Goal: Find specific page/section: Find specific page/section

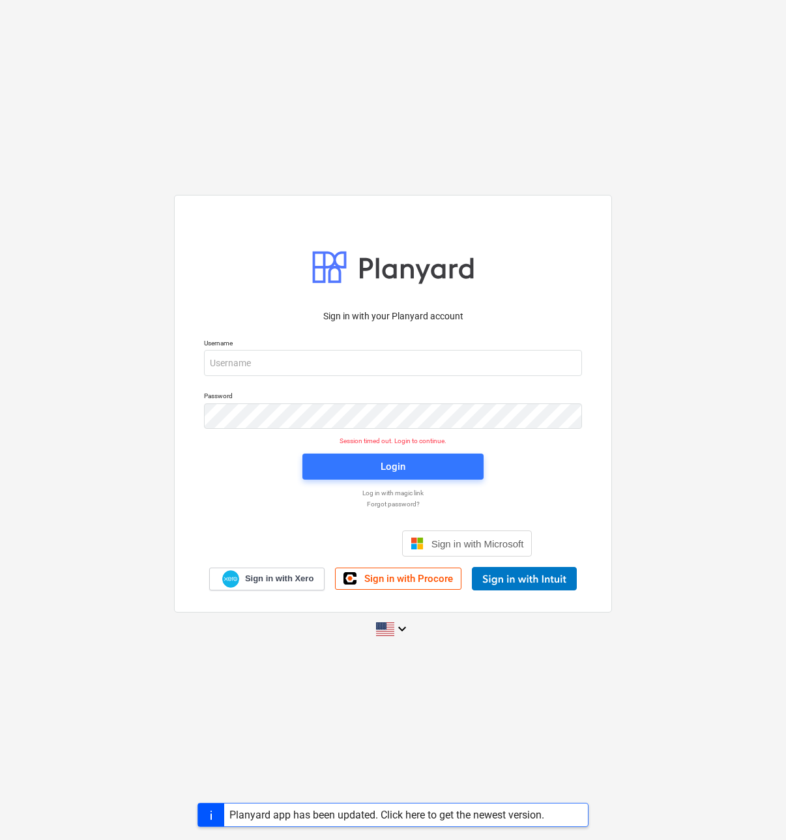
click at [582, 363] on div at bounding box center [582, 363] width 0 height 0
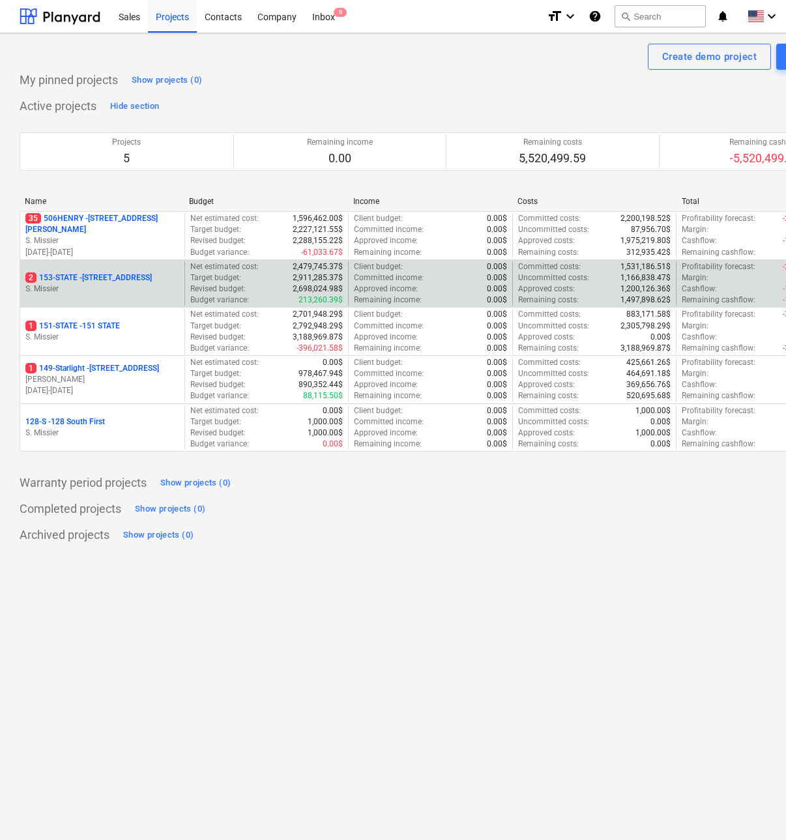
click at [60, 274] on p "2 153-STATE - 153 STATE ST" at bounding box center [88, 277] width 126 height 11
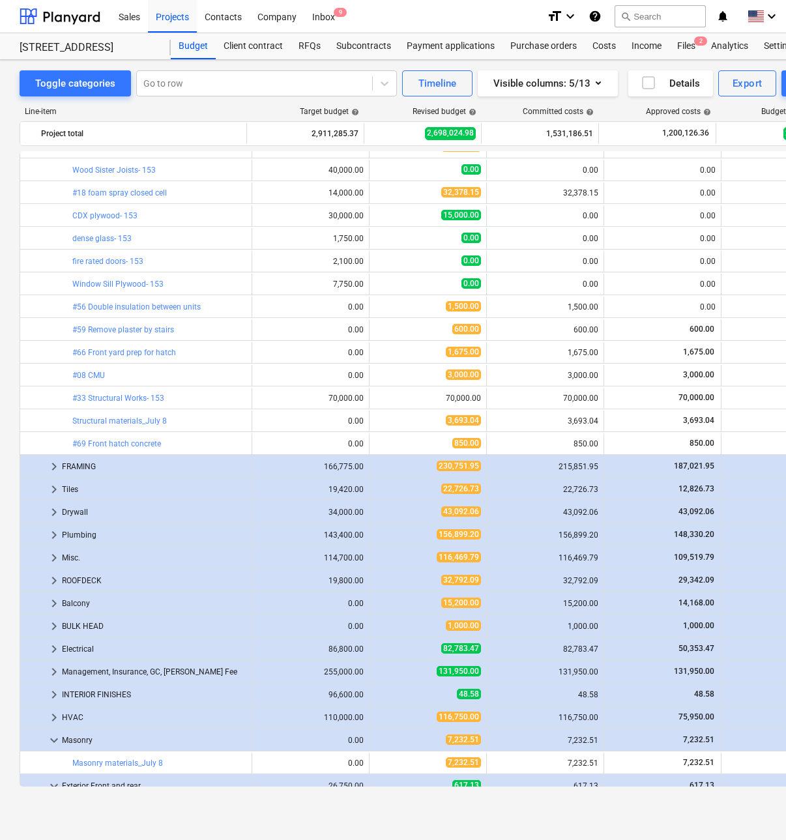
scroll to position [2020, 0]
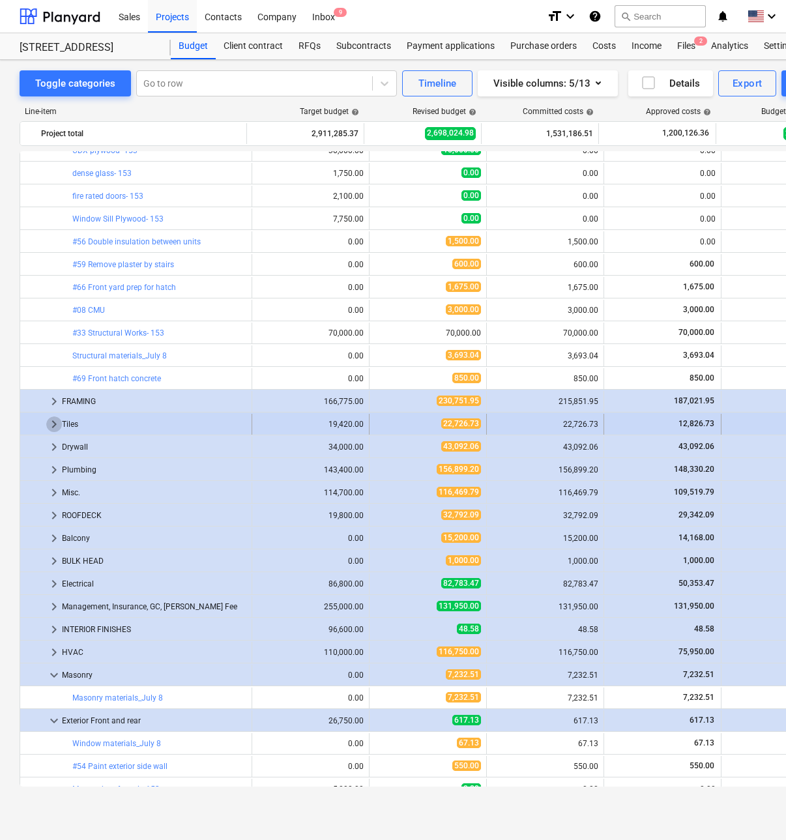
click at [50, 422] on span "keyboard_arrow_right" at bounding box center [54, 424] width 16 height 16
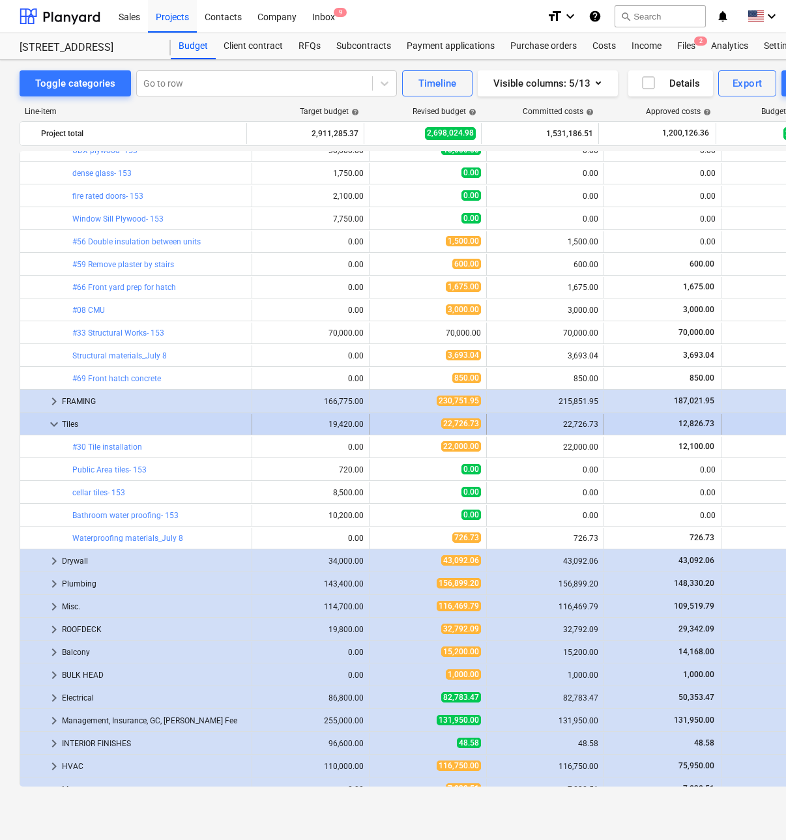
click at [53, 419] on span "keyboard_arrow_down" at bounding box center [54, 424] width 16 height 16
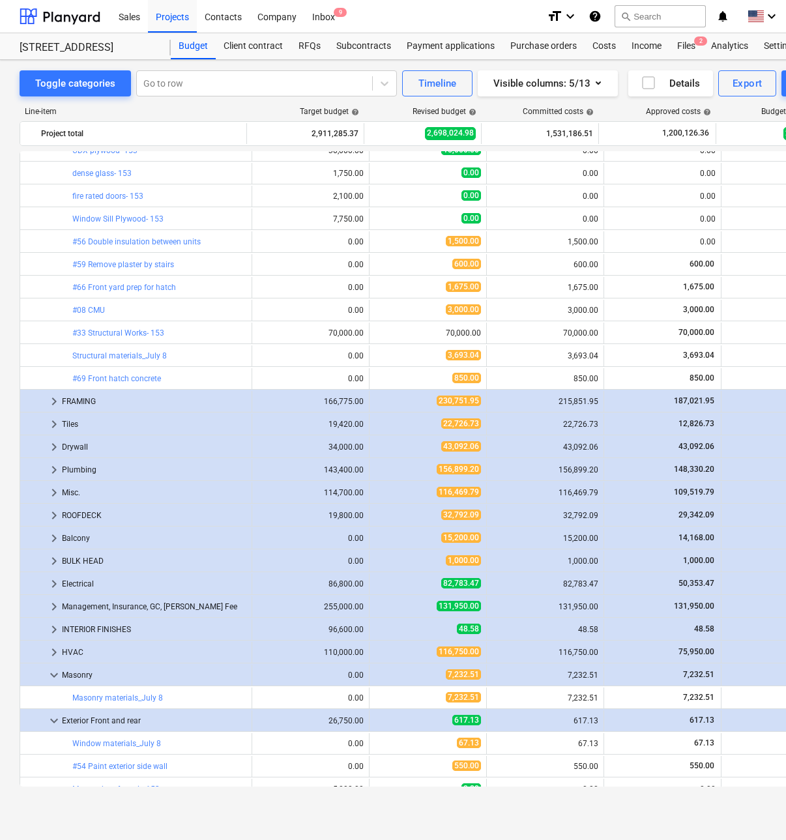
scroll to position [1629, 0]
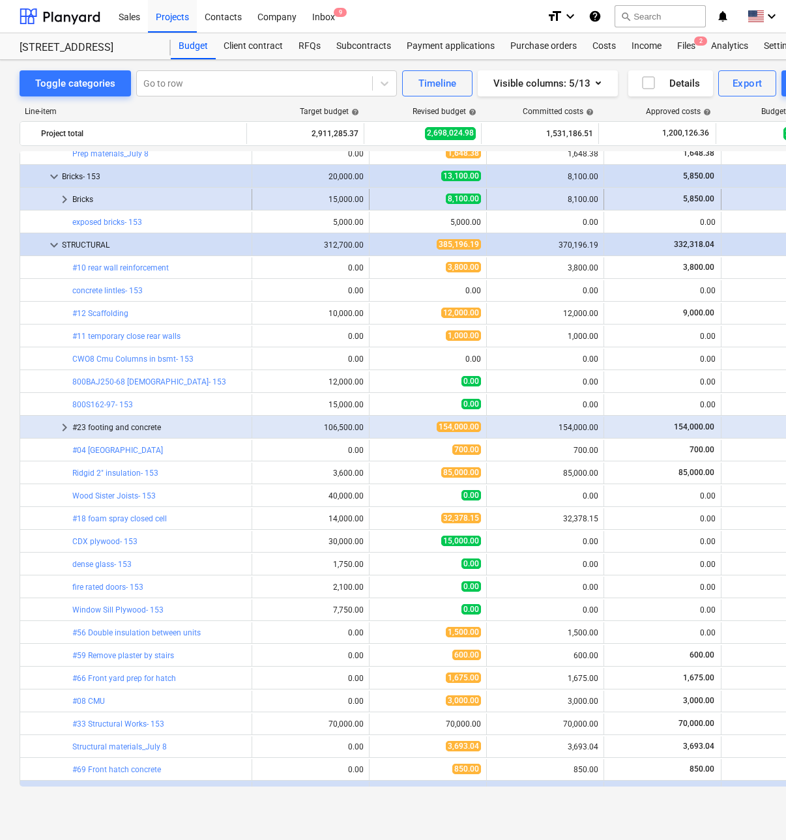
click at [60, 196] on span "keyboard_arrow_right" at bounding box center [65, 200] width 16 height 16
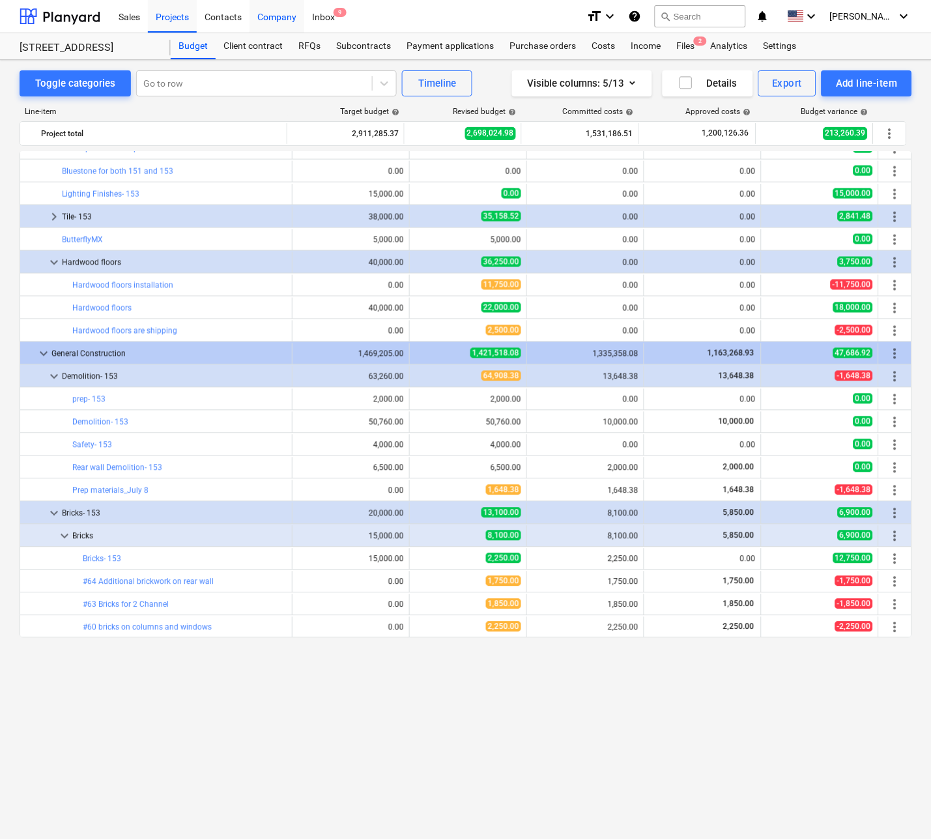
scroll to position [1108, 0]
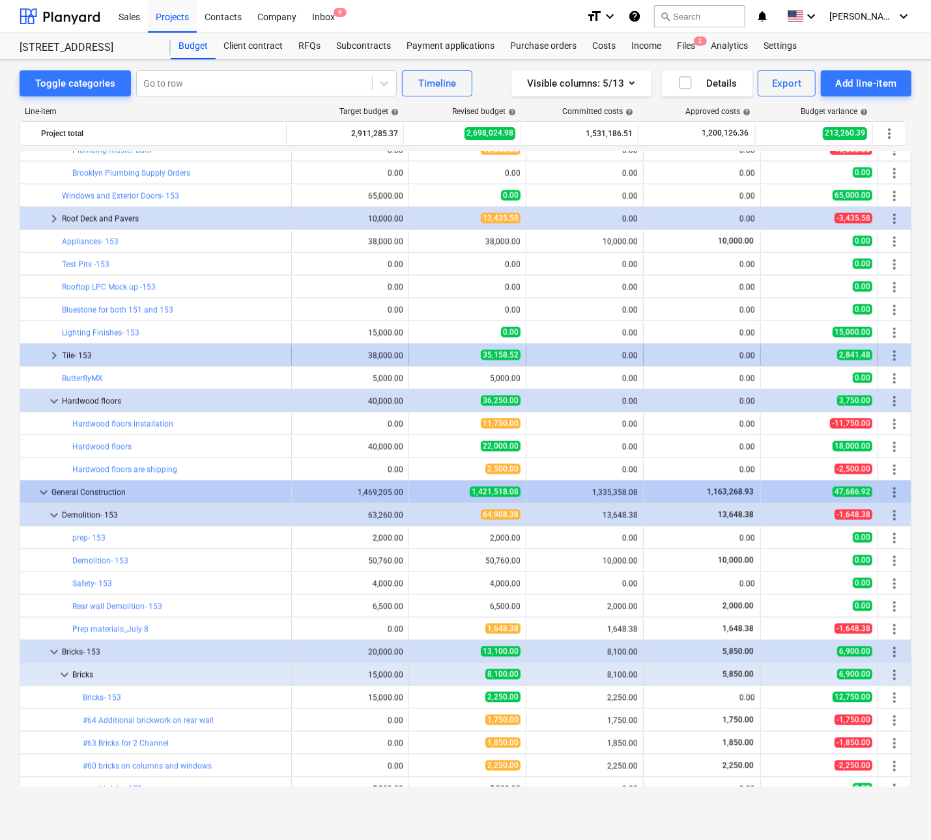
click at [44, 350] on div at bounding box center [35, 355] width 21 height 21
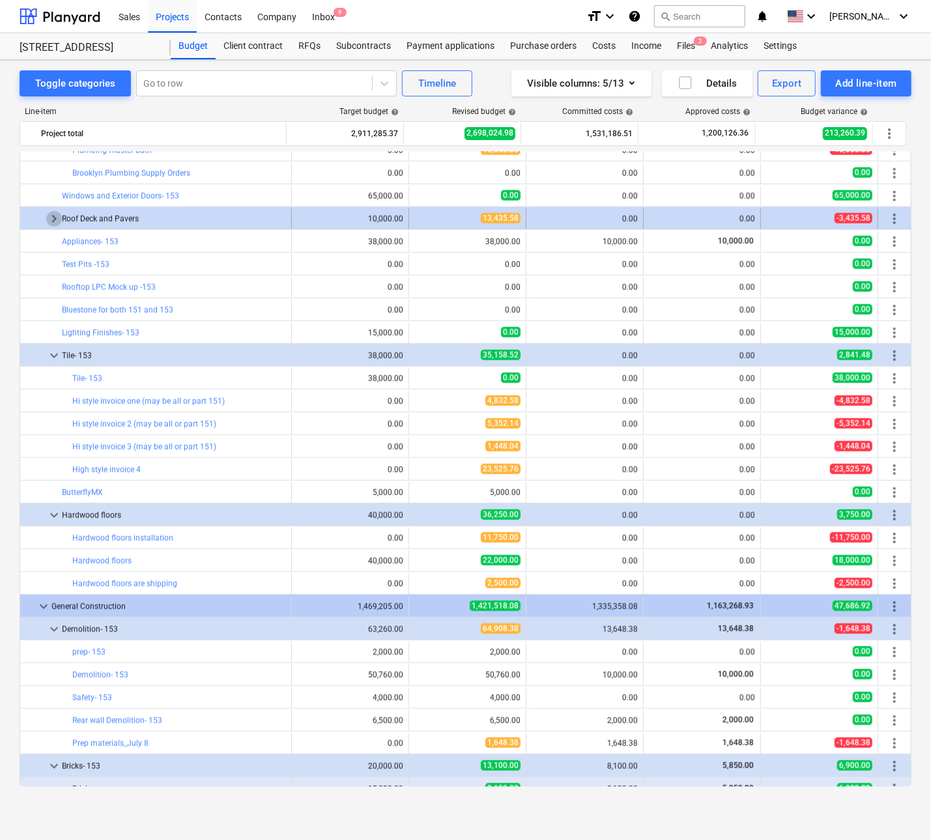
click at [51, 215] on span "keyboard_arrow_right" at bounding box center [54, 219] width 16 height 16
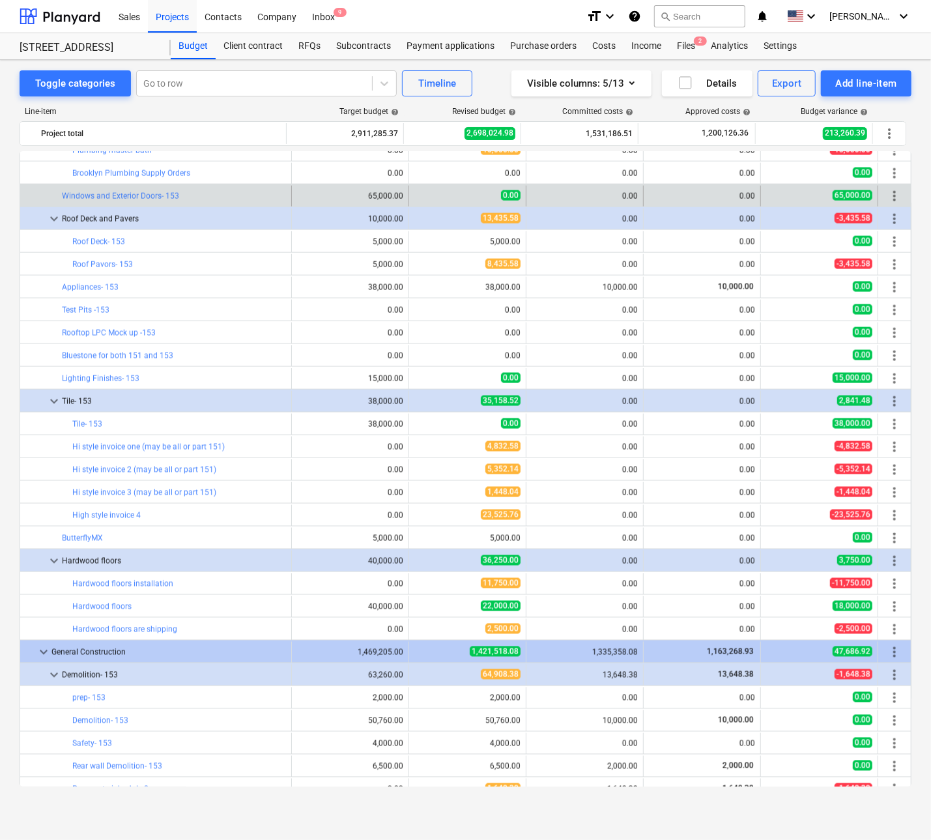
click at [53, 203] on div at bounding box center [54, 196] width 16 height 21
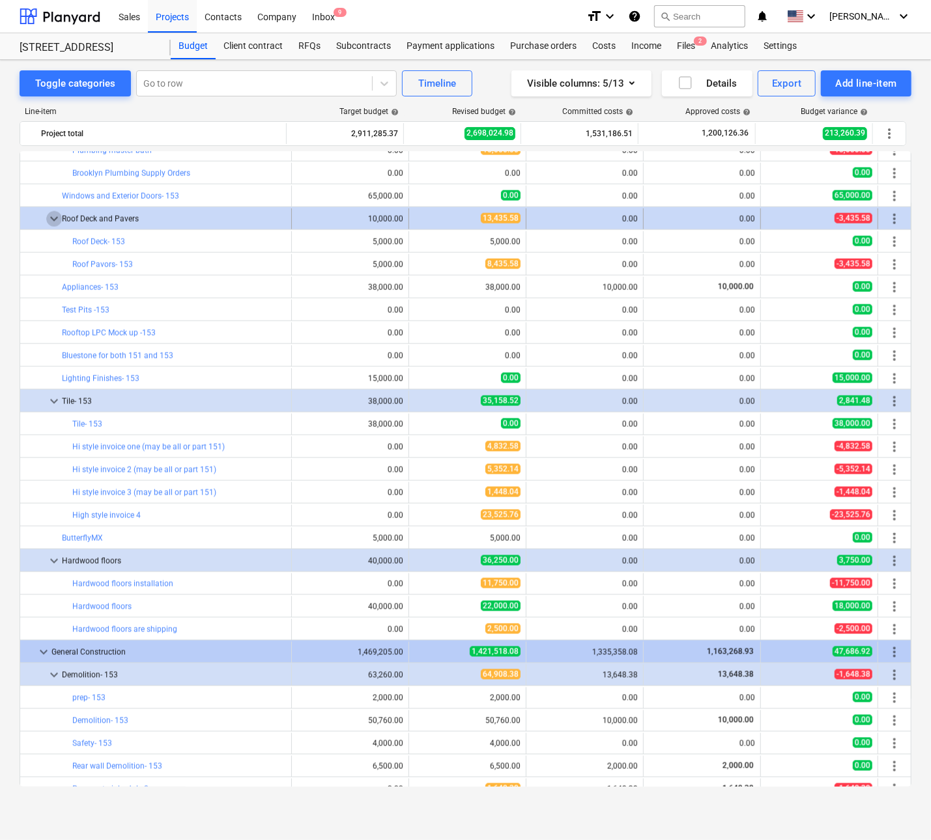
click at [51, 218] on span "keyboard_arrow_down" at bounding box center [54, 219] width 16 height 16
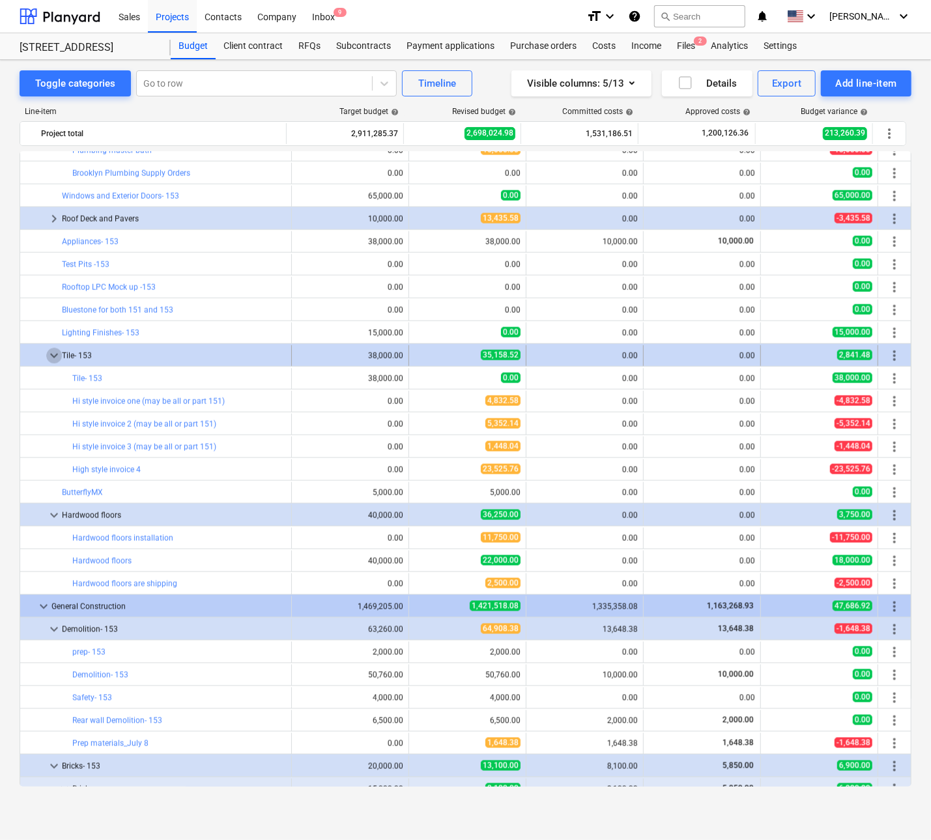
click at [51, 351] on span "keyboard_arrow_down" at bounding box center [54, 356] width 16 height 16
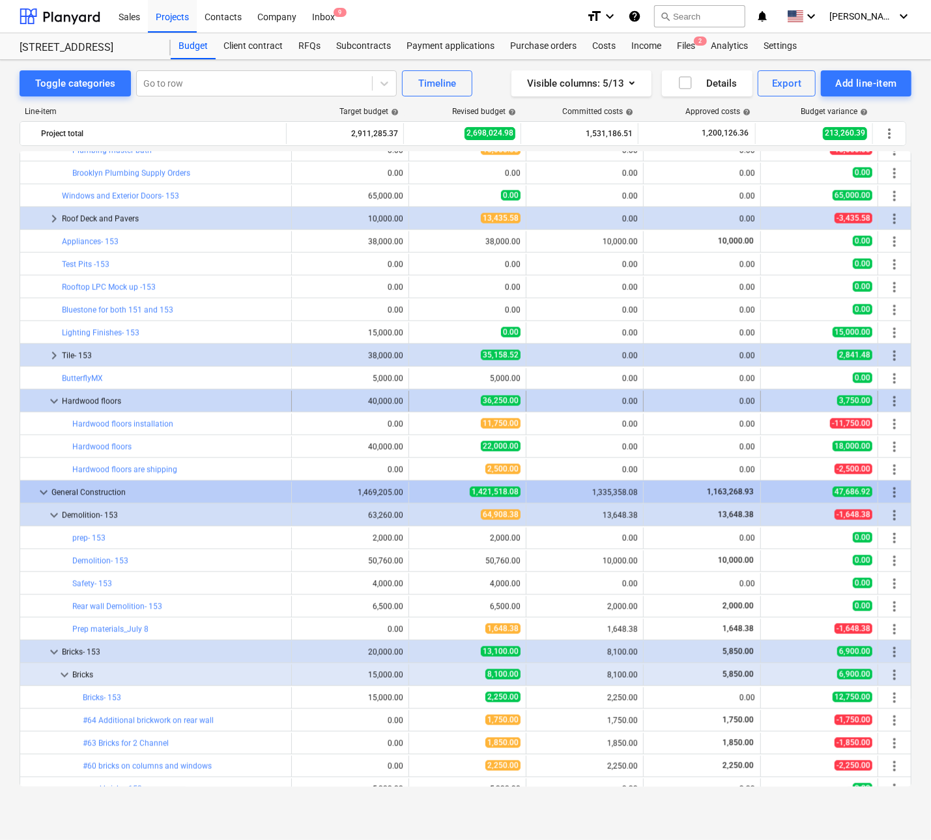
click at [53, 399] on span "keyboard_arrow_down" at bounding box center [54, 402] width 16 height 16
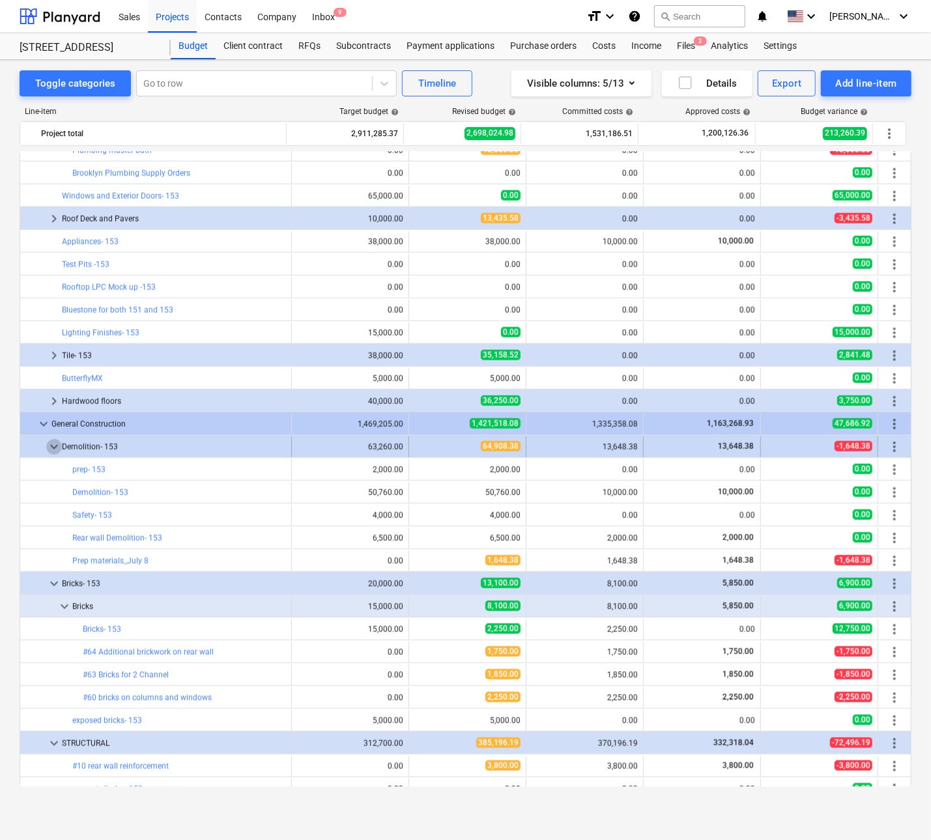
click at [51, 448] on span "keyboard_arrow_down" at bounding box center [54, 447] width 16 height 16
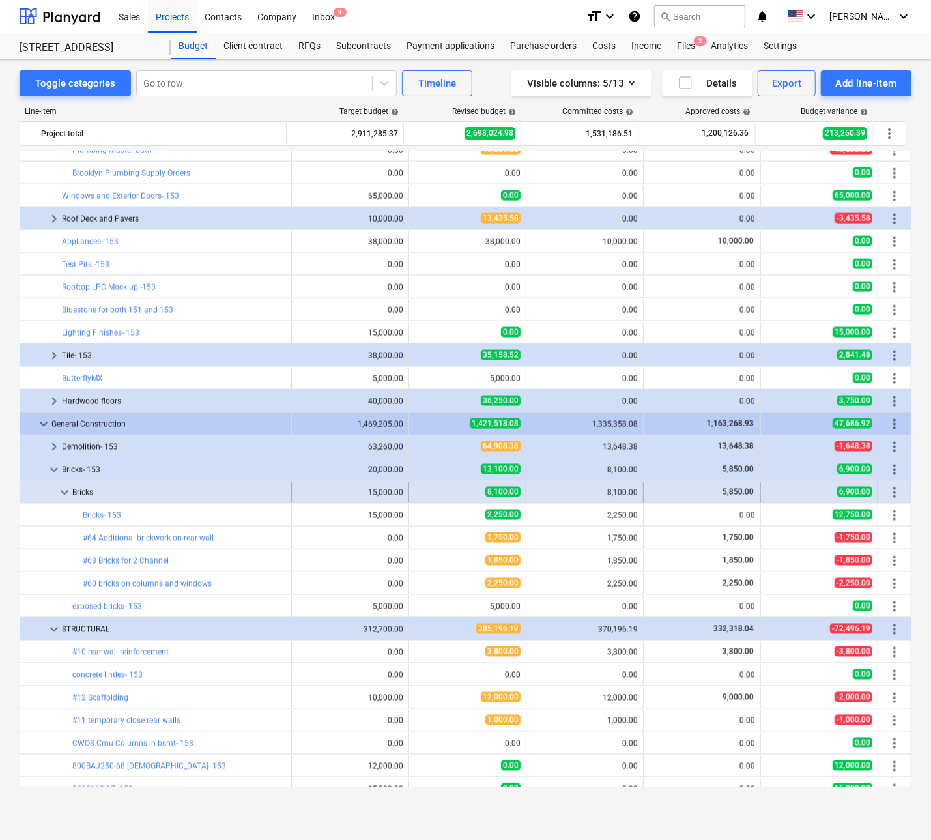
click at [57, 491] on span "keyboard_arrow_down" at bounding box center [65, 493] width 16 height 16
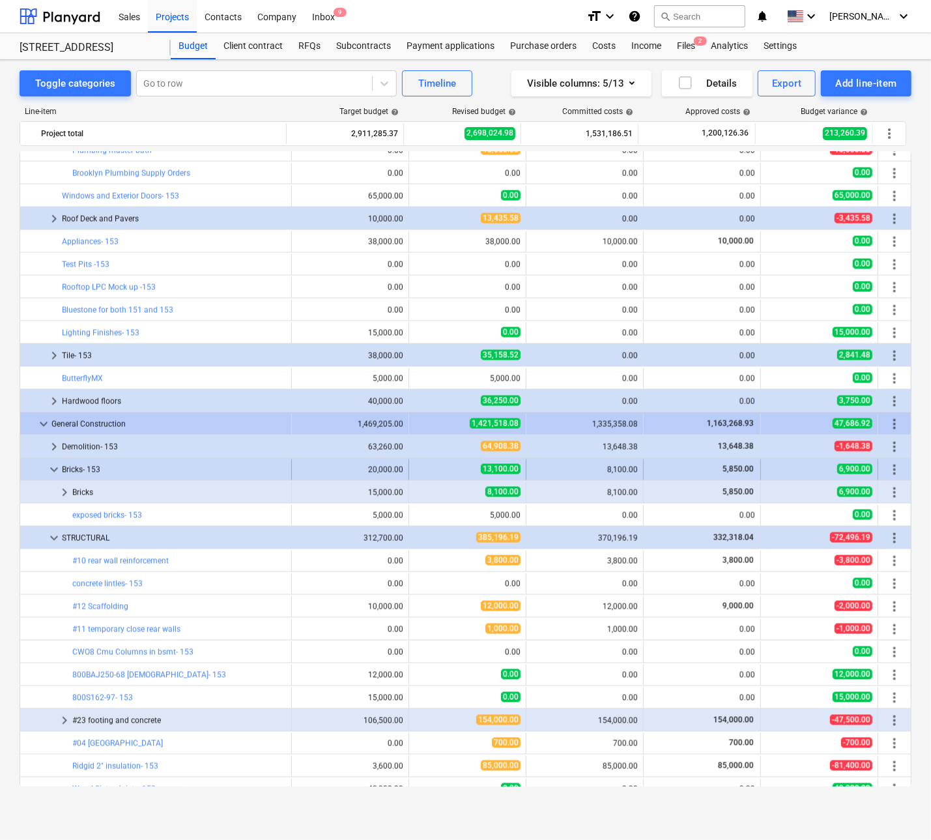
click at [50, 470] on span "keyboard_arrow_down" at bounding box center [54, 470] width 16 height 16
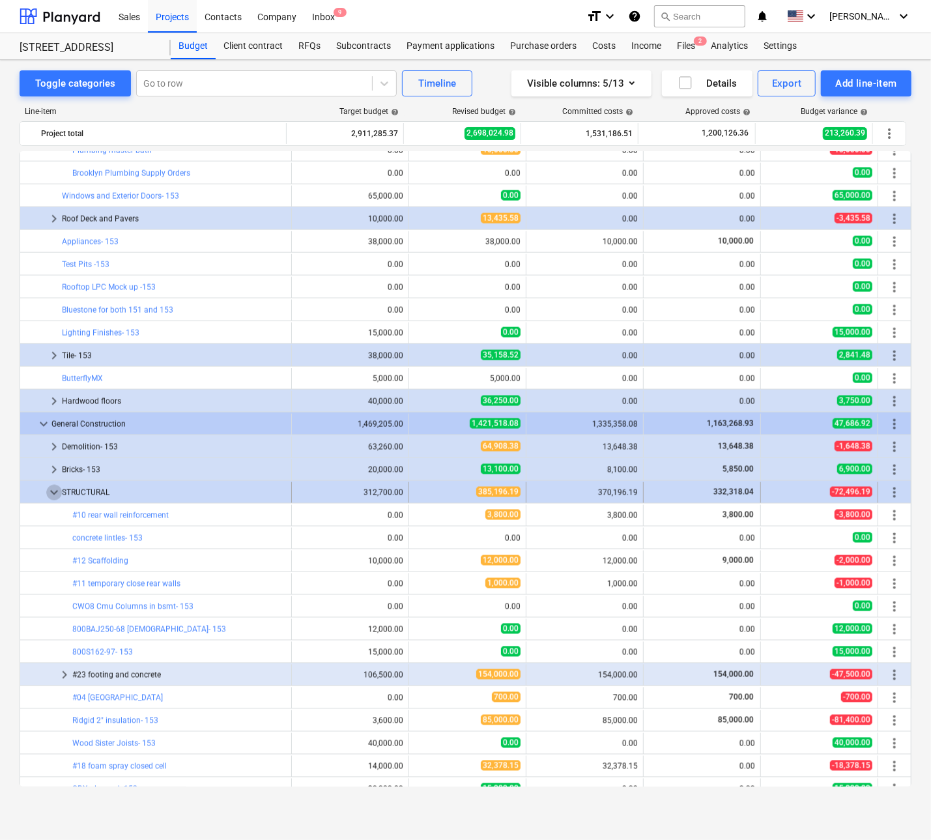
click at [48, 490] on span "keyboard_arrow_down" at bounding box center [54, 493] width 16 height 16
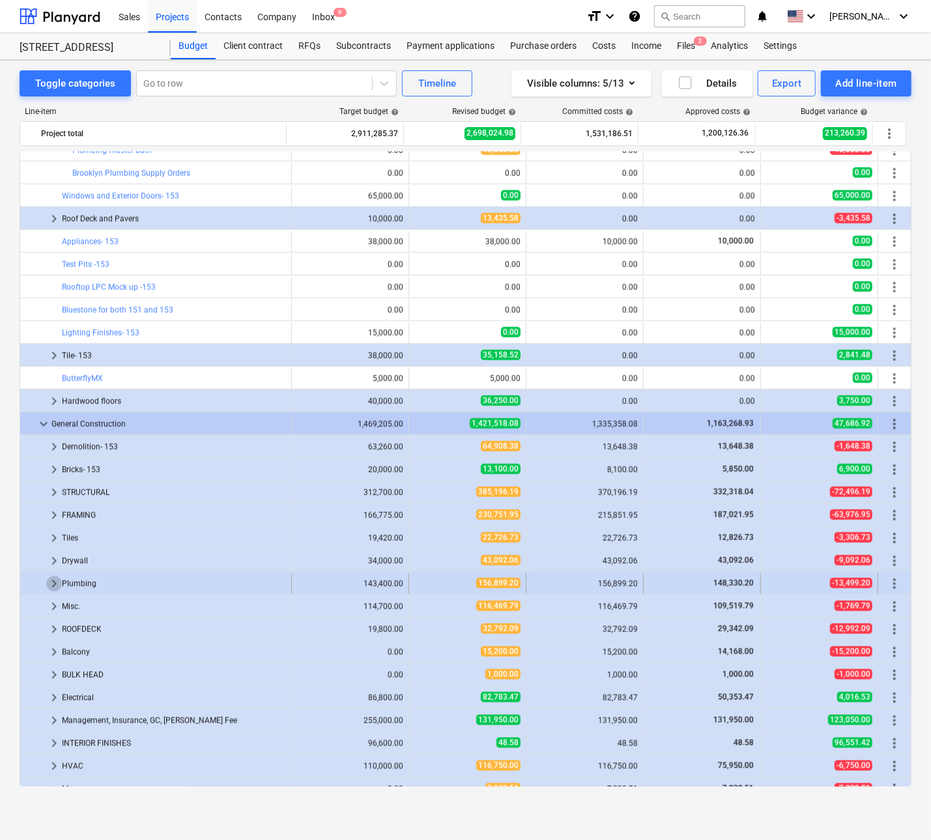
click at [46, 584] on span "keyboard_arrow_right" at bounding box center [54, 584] width 16 height 16
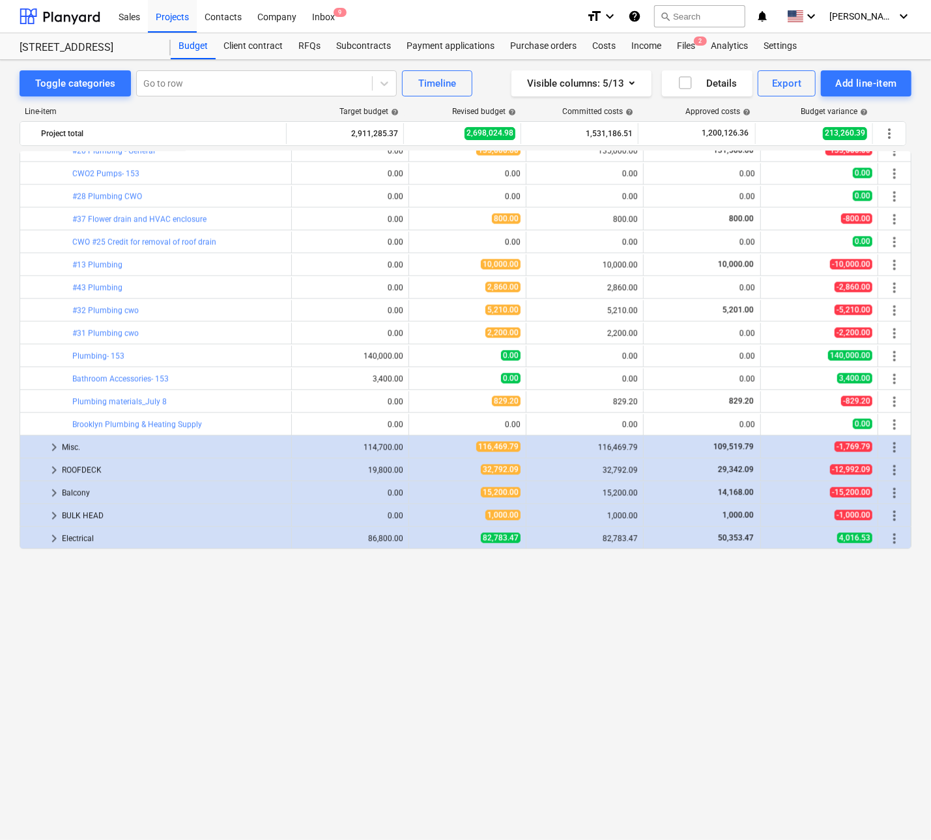
scroll to position [1303, 0]
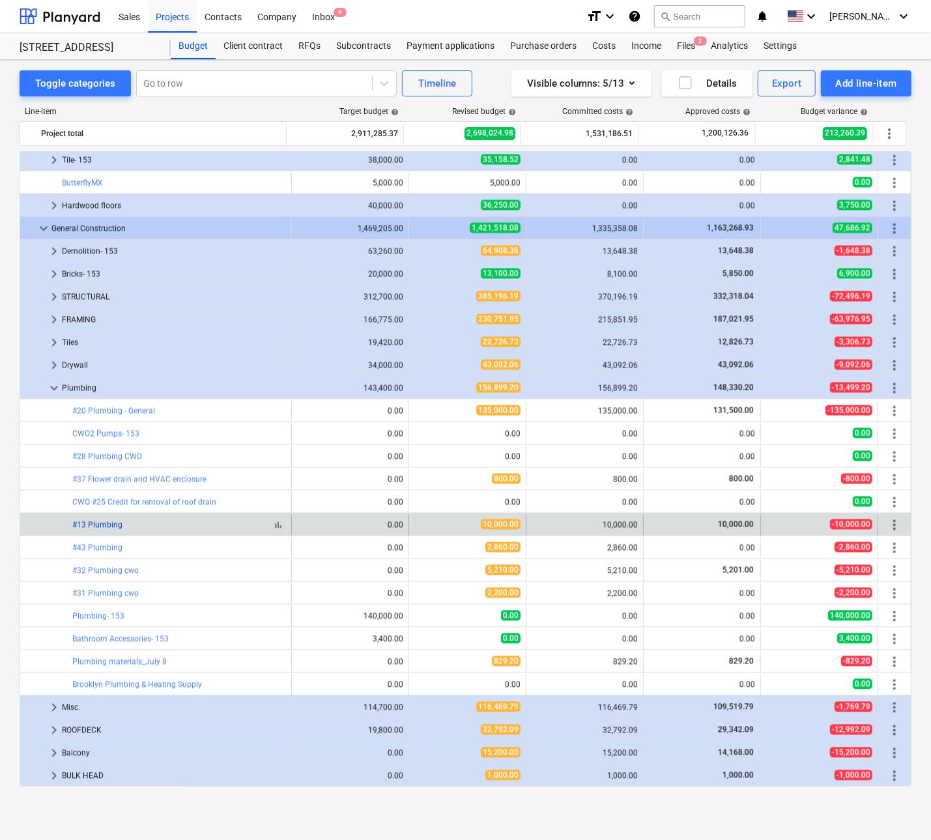
click at [96, 523] on link "#13 Plumbing" at bounding box center [97, 525] width 50 height 9
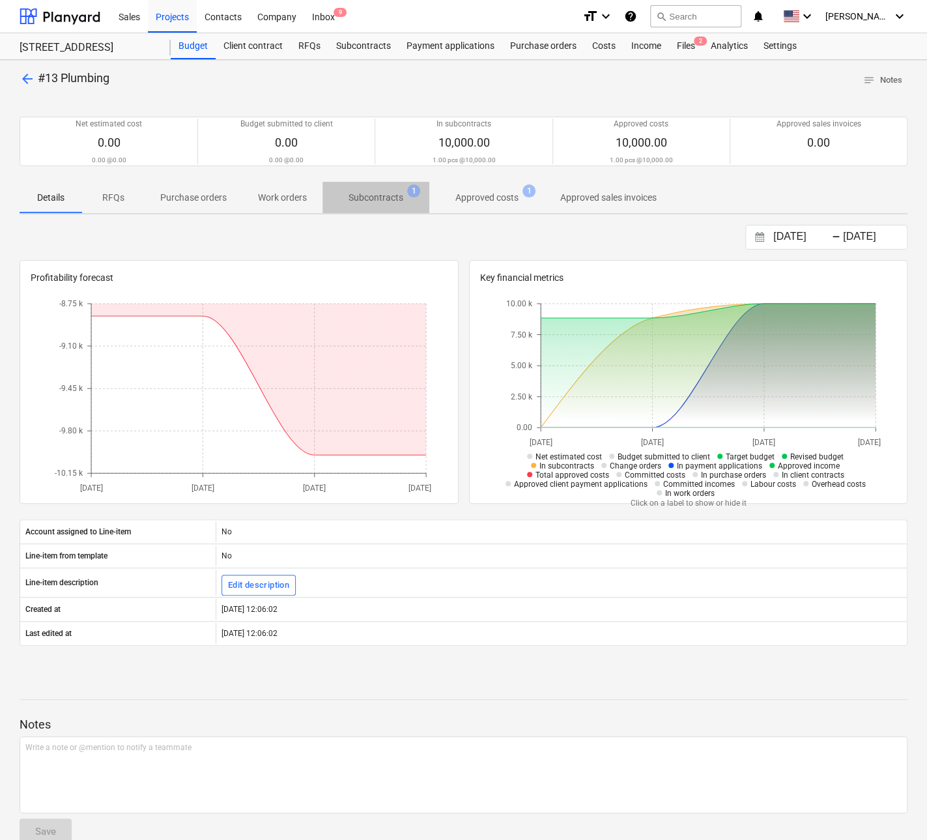
click at [380, 192] on p "Subcontracts" at bounding box center [376, 198] width 55 height 14
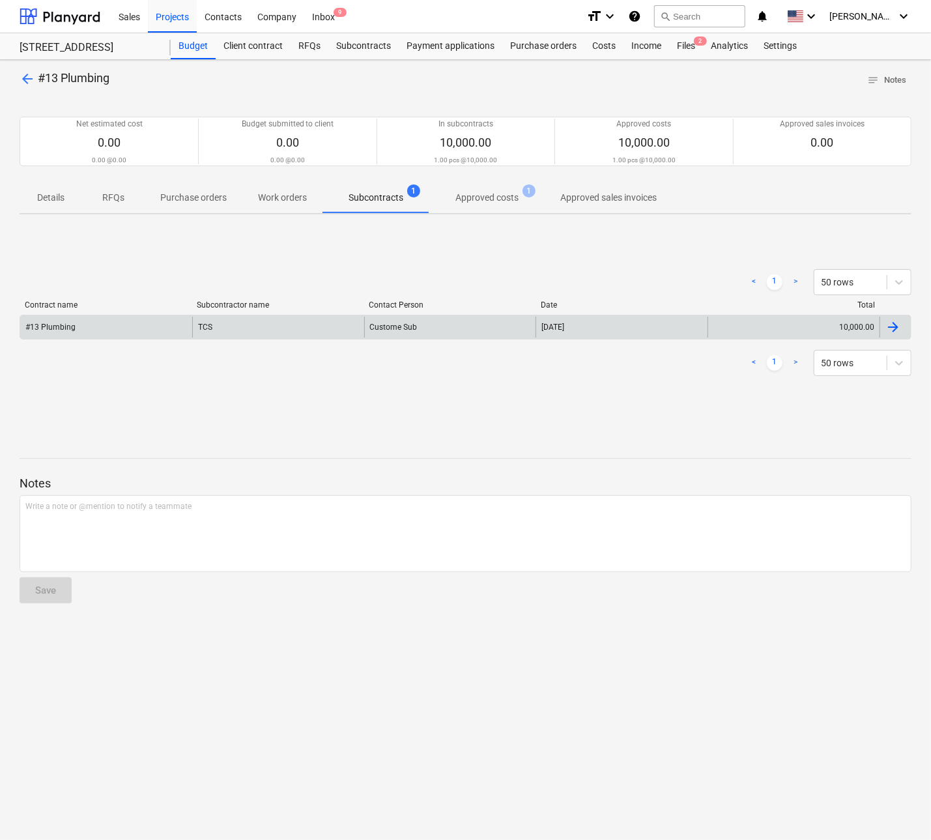
click at [72, 321] on div "#13 Plumbing" at bounding box center [106, 327] width 172 height 21
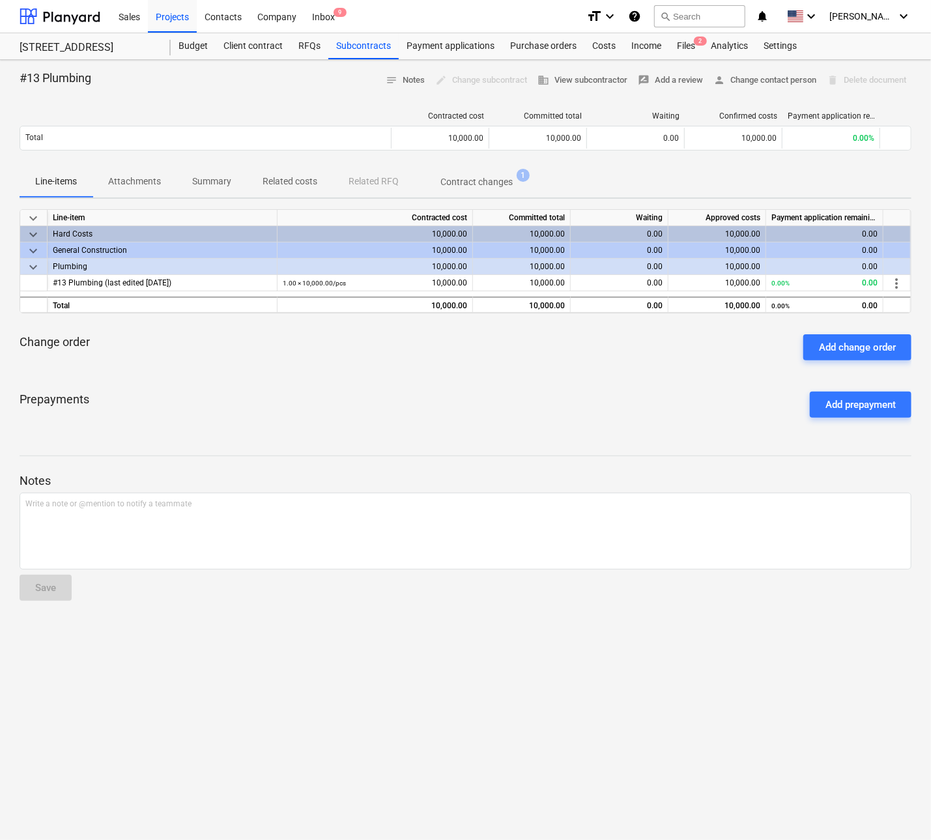
click at [136, 166] on button "Attachments" at bounding box center [135, 181] width 84 height 31
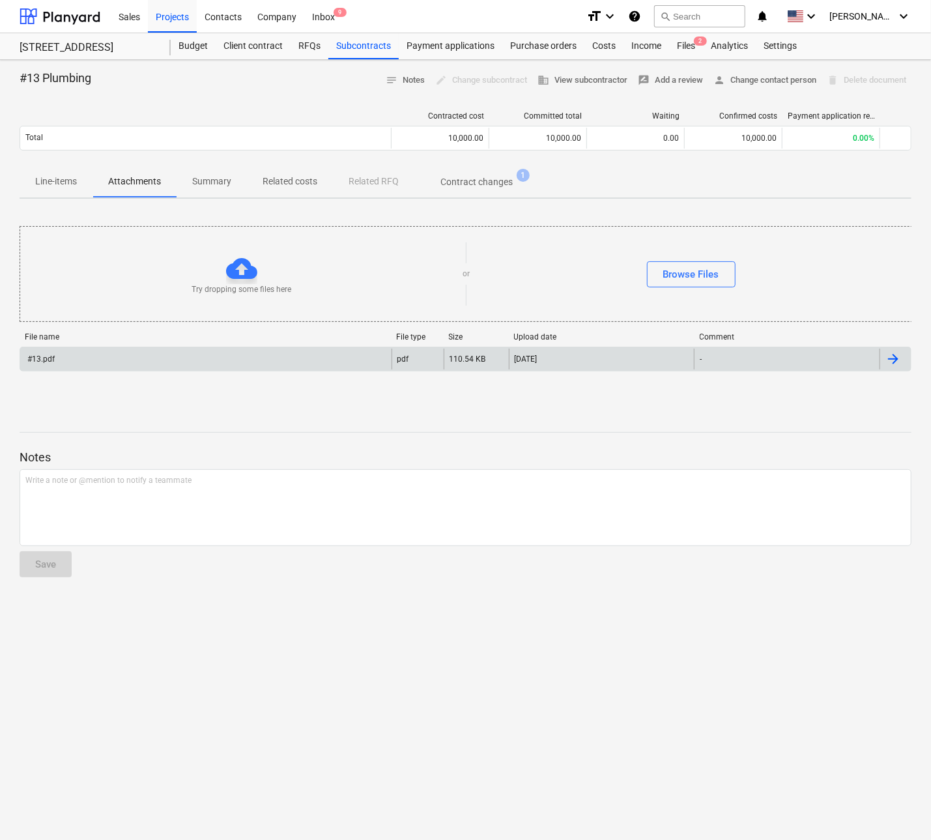
click at [62, 357] on div "#13.pdf" at bounding box center [205, 359] width 371 height 21
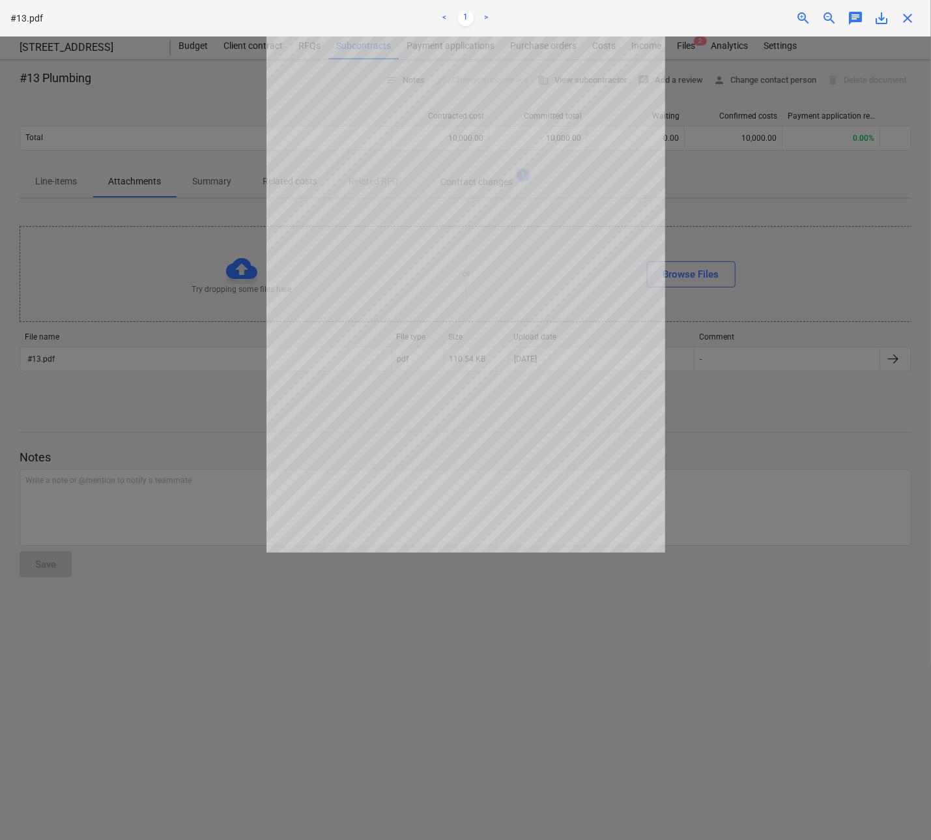
click at [754, 392] on div at bounding box center [465, 437] width 931 height 803
click at [785, 15] on span "close" at bounding box center [908, 18] width 16 height 16
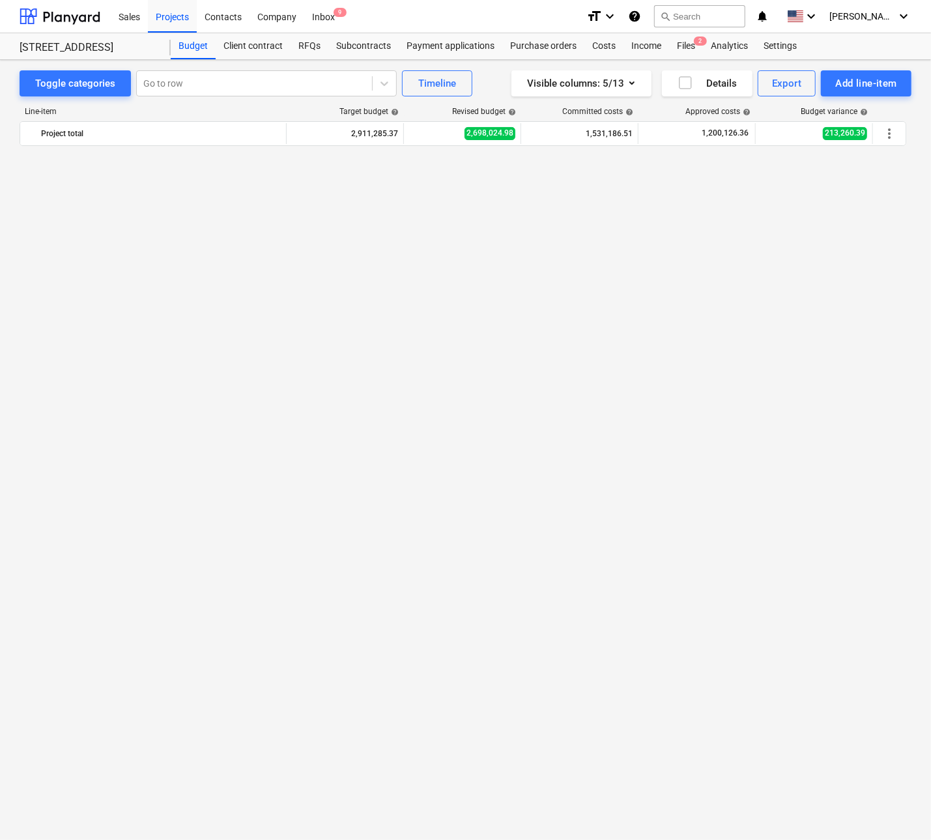
scroll to position [1303, 0]
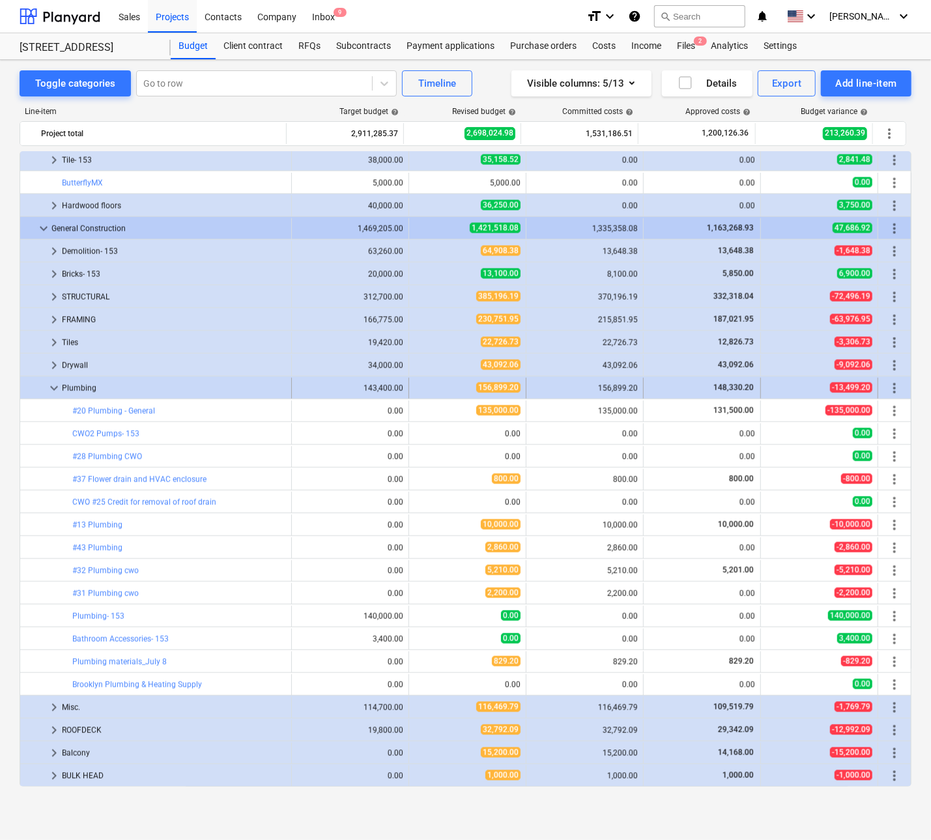
click at [55, 385] on span "keyboard_arrow_down" at bounding box center [54, 388] width 16 height 16
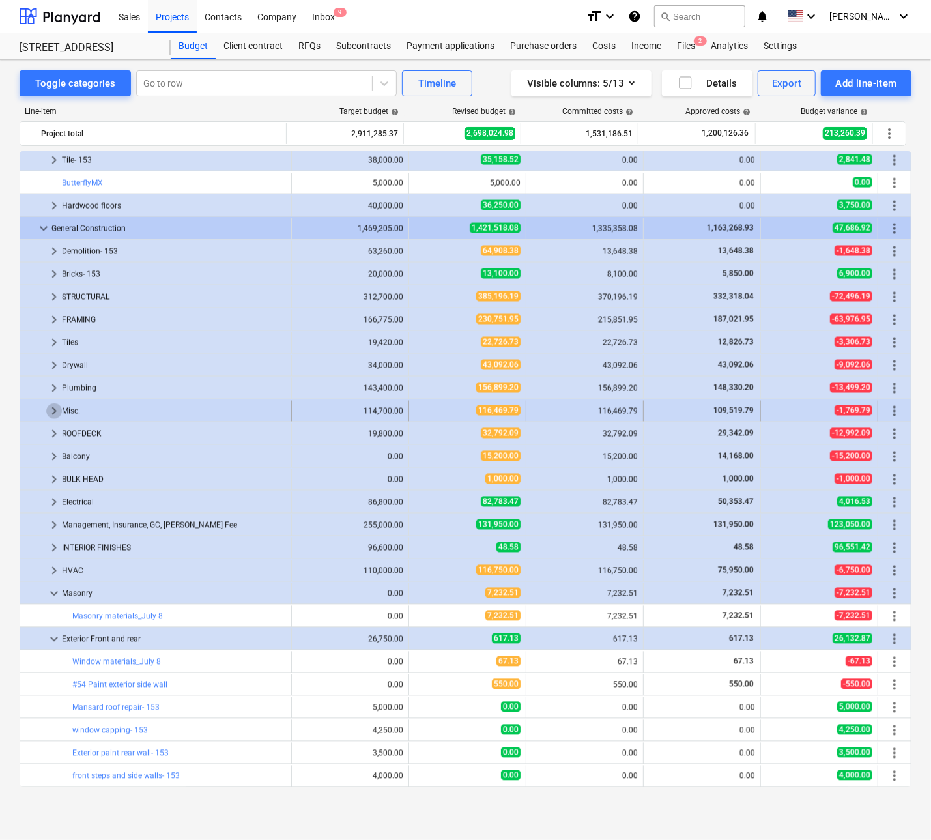
click at [53, 410] on span "keyboard_arrow_right" at bounding box center [54, 411] width 16 height 16
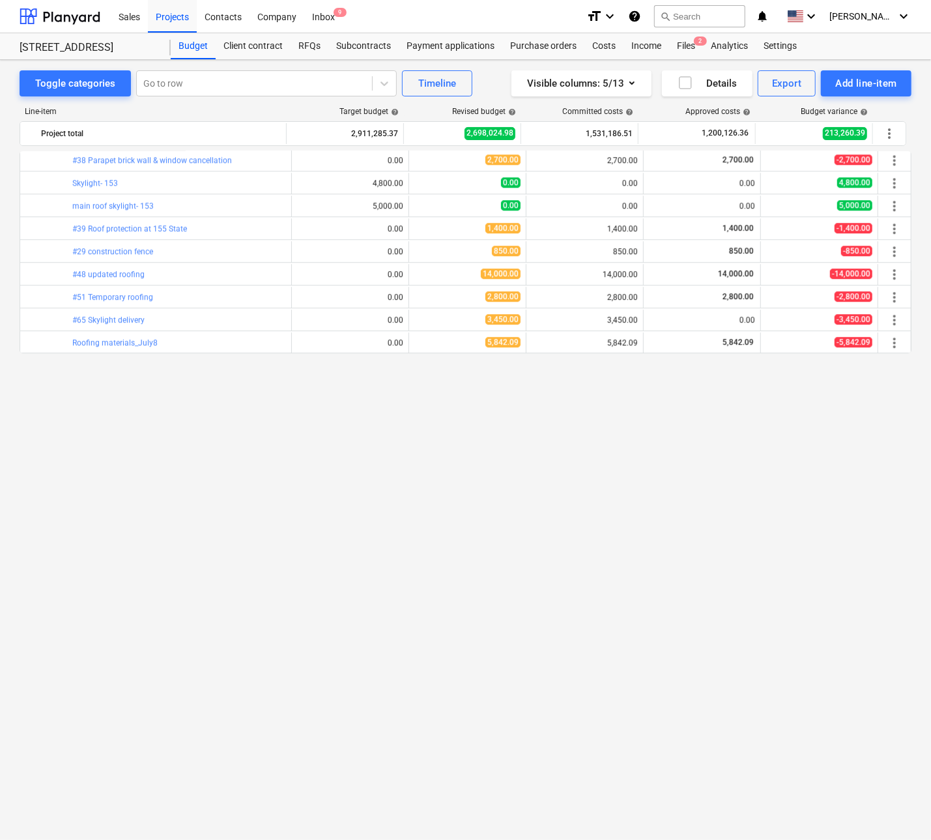
scroll to position [1577, 0]
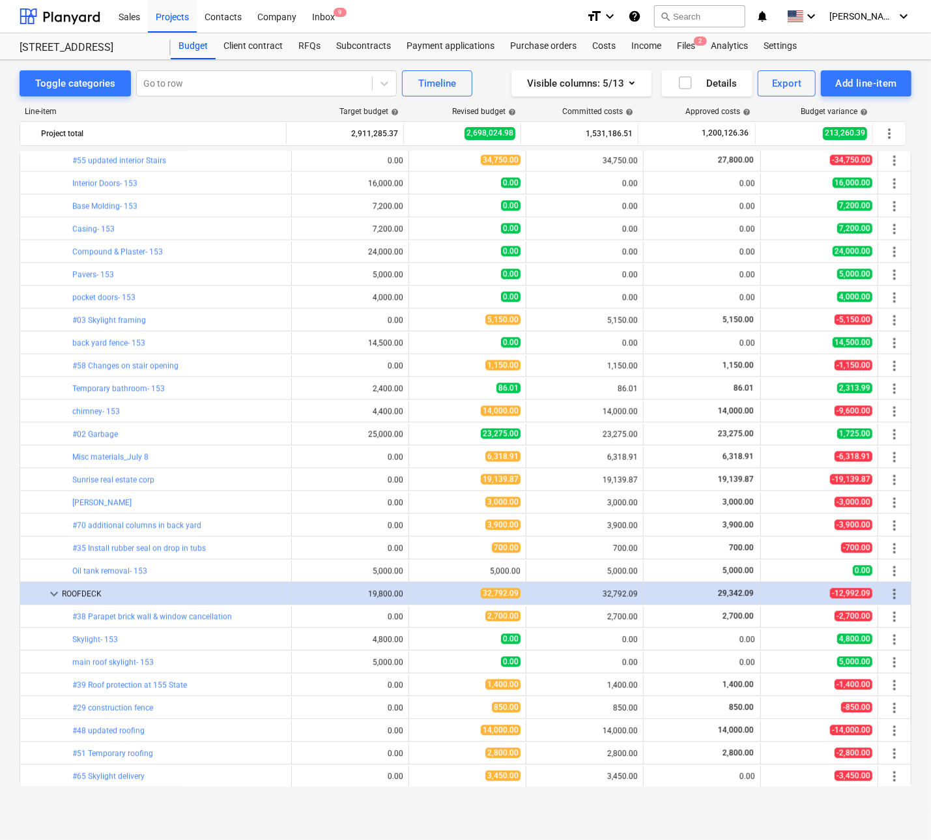
click at [503, 19] on div "Sales Projects Contacts Company Inbox 9" at bounding box center [343, 16] width 465 height 33
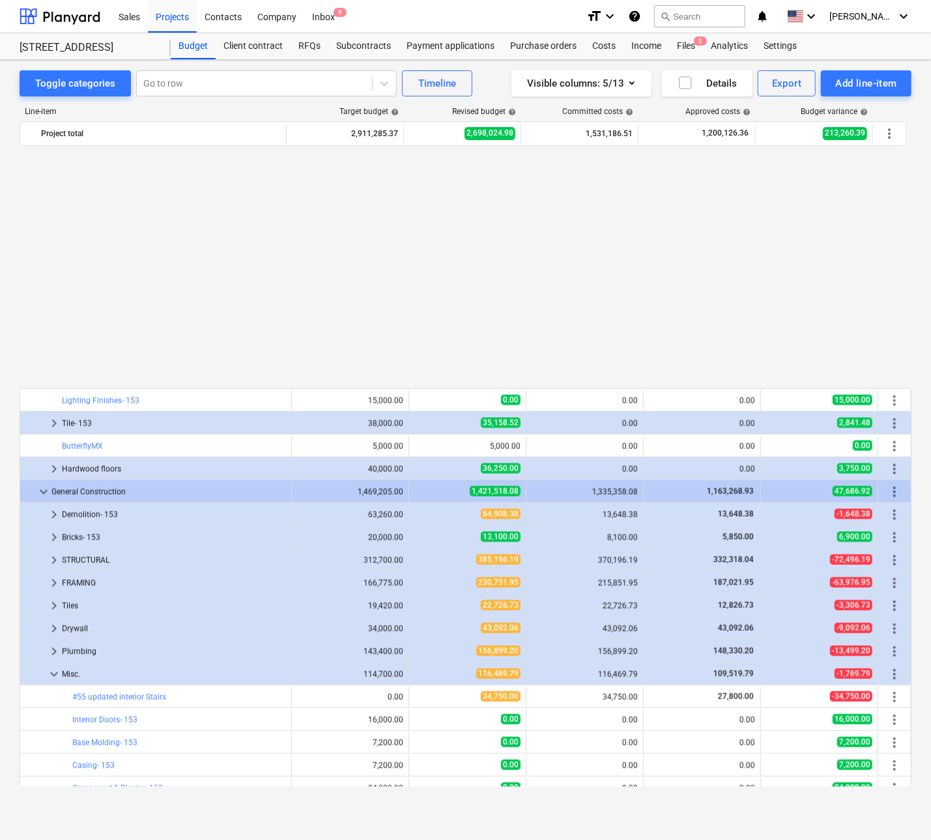
scroll to position [1300, 0]
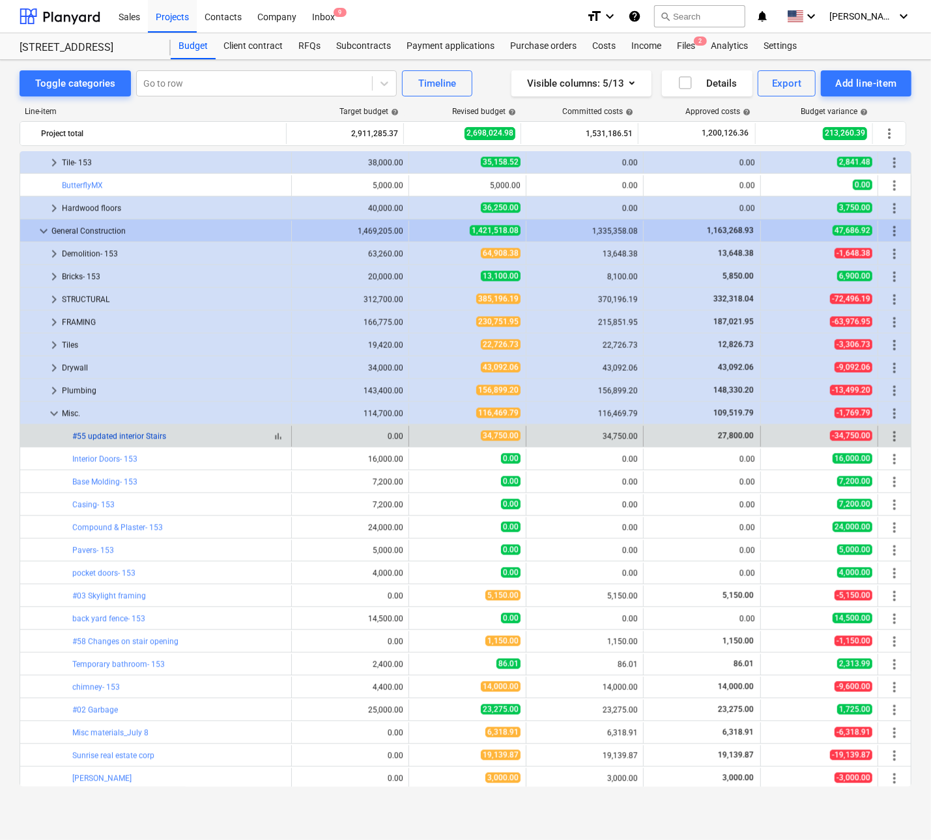
click at [116, 431] on div "bar_chart #55 updated interior Stairs" at bounding box center [179, 436] width 214 height 21
click at [129, 431] on div "bar_chart #55 updated interior Stairs" at bounding box center [179, 436] width 214 height 21
click at [129, 435] on link "#55 updated interior Stairs" at bounding box center [119, 436] width 94 height 9
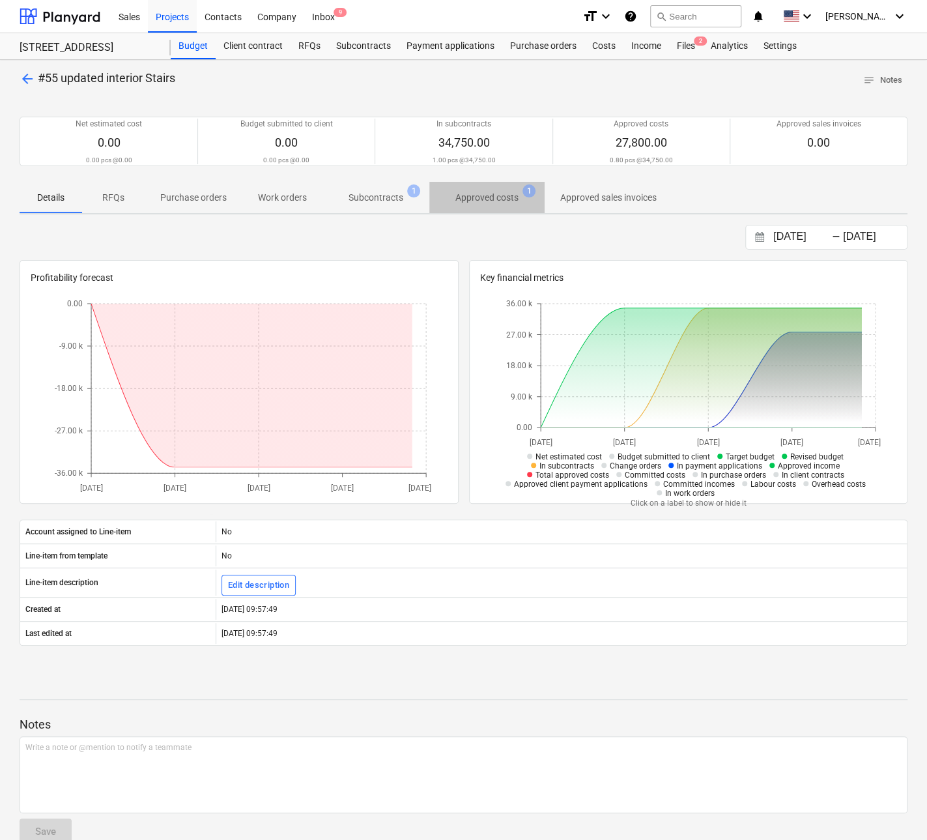
click at [496, 187] on span "Approved costs 1" at bounding box center [486, 197] width 115 height 23
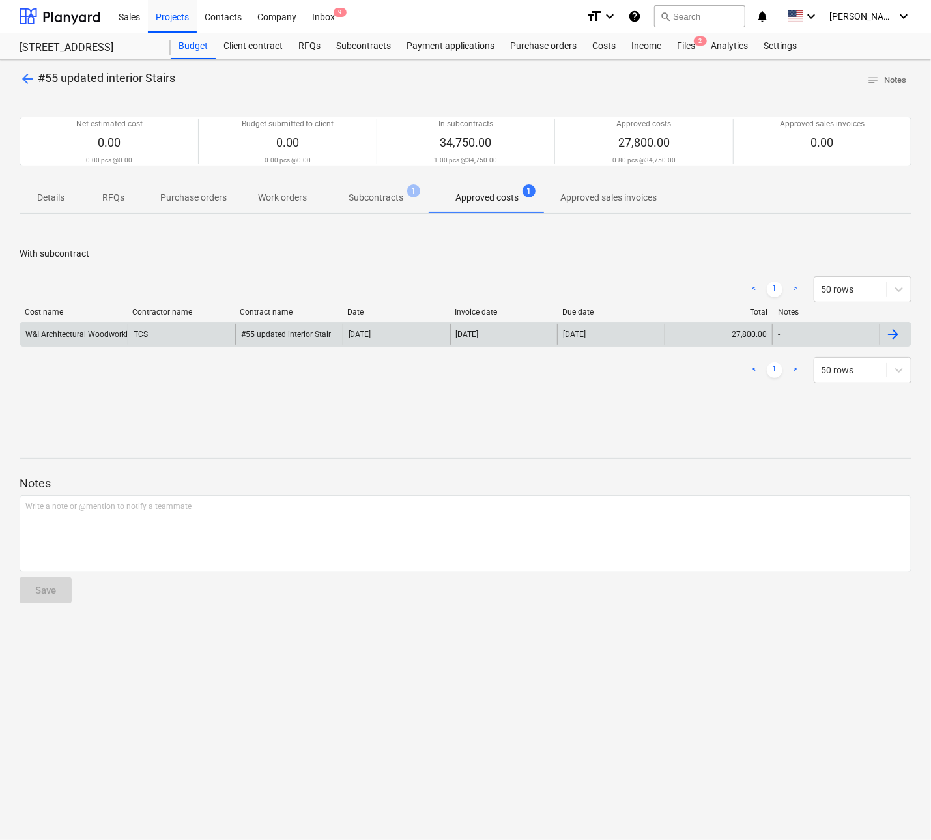
click at [66, 330] on div "W&I Architectural Woodworking.png" at bounding box center [88, 334] width 127 height 9
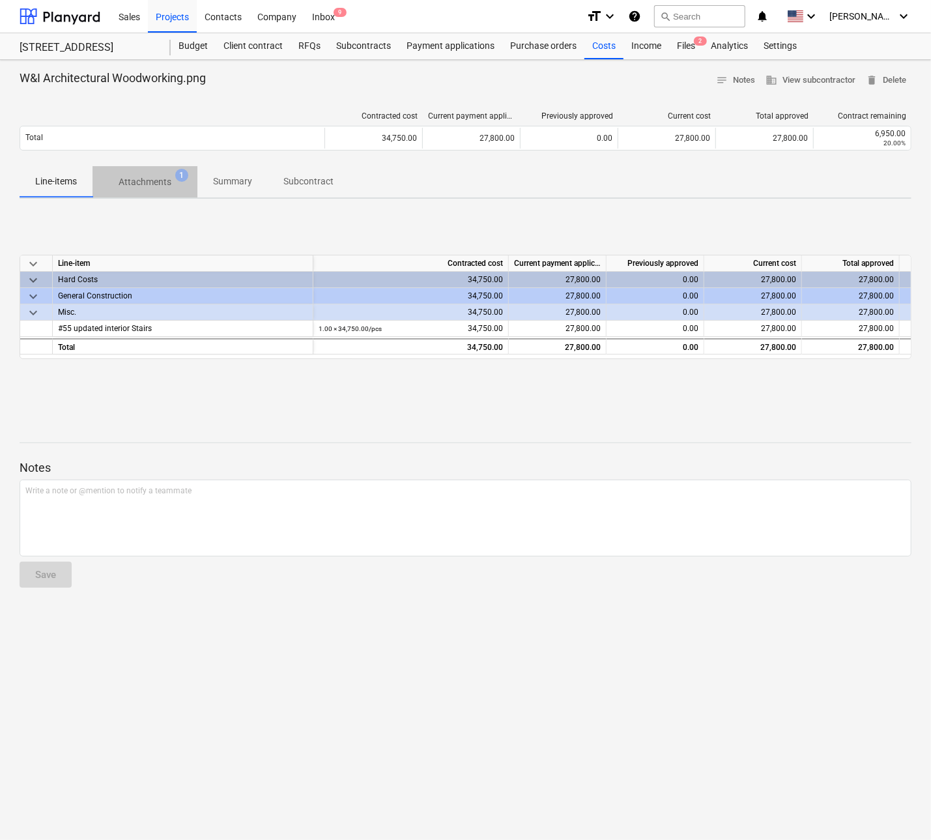
click at [148, 179] on p "Attachments" at bounding box center [145, 182] width 53 height 14
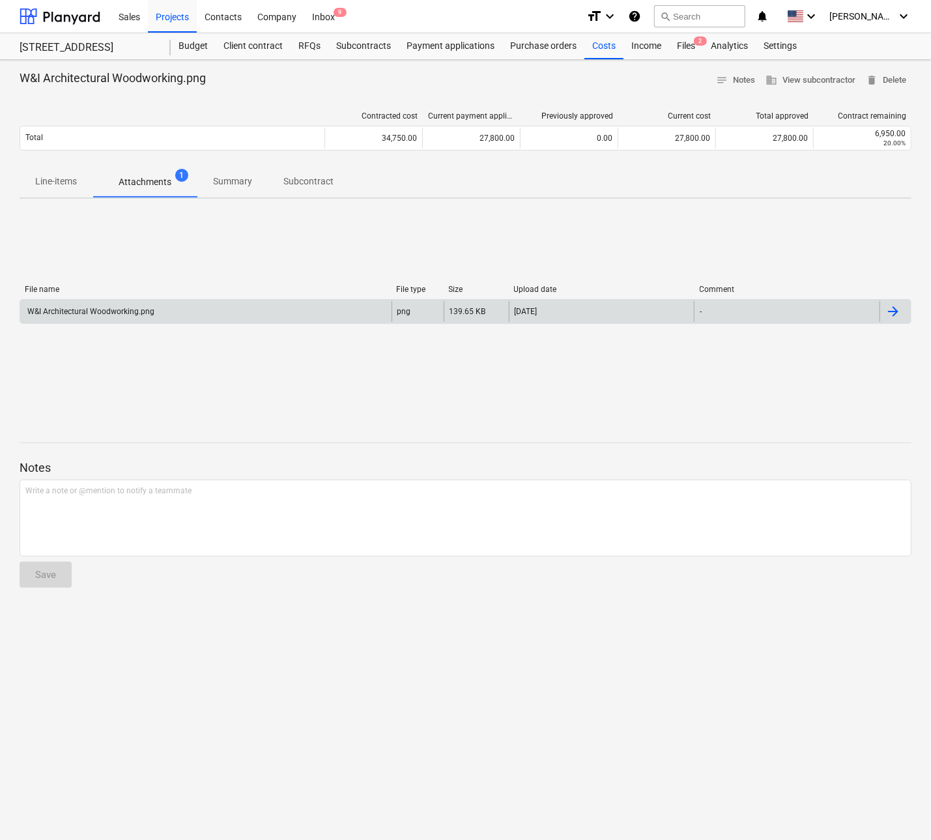
click at [113, 304] on div "W&I Architectural Woodworking.png" at bounding box center [205, 311] width 371 height 21
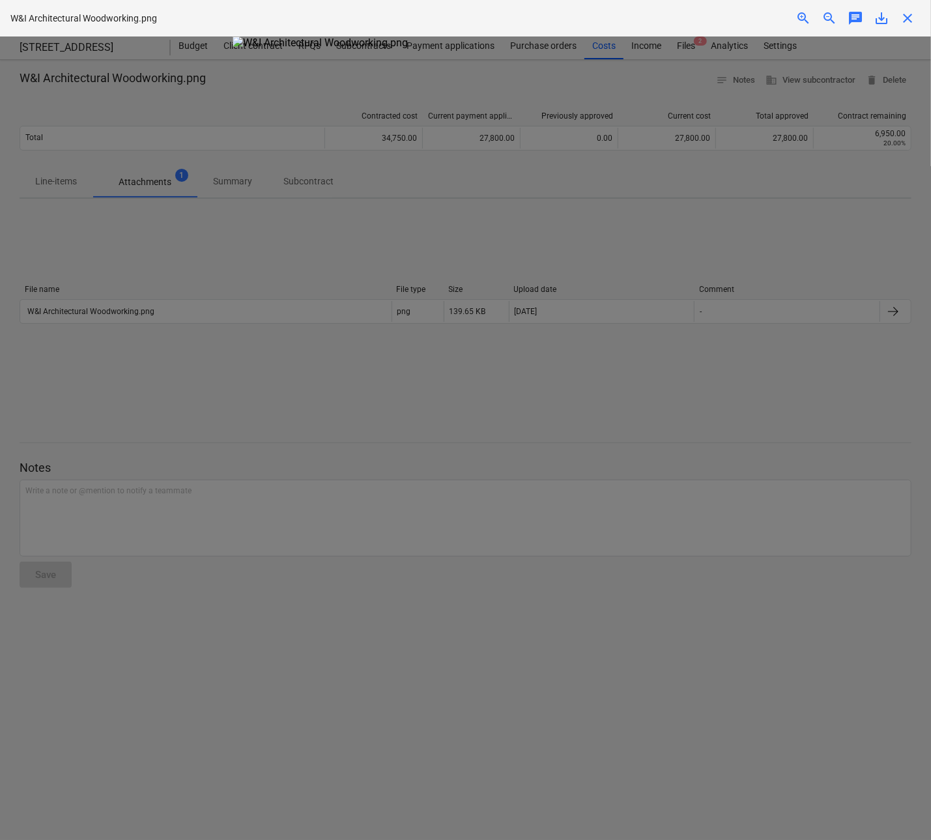
click at [785, 13] on span "close" at bounding box center [908, 18] width 16 height 16
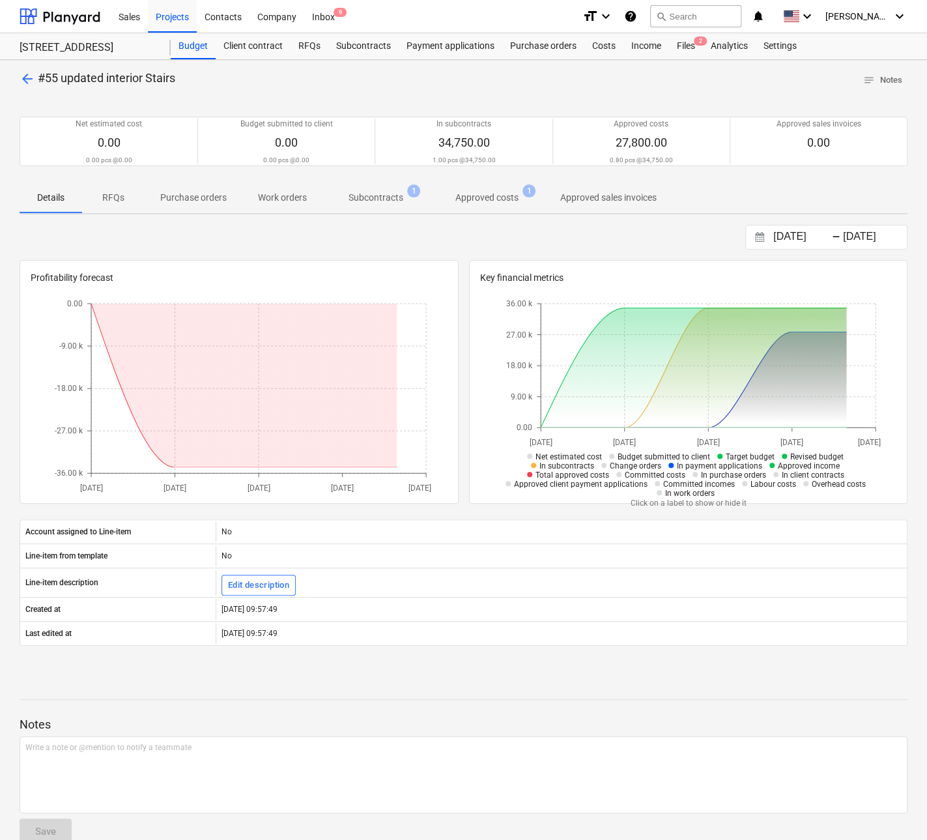
click at [371, 188] on span "Subcontracts 1" at bounding box center [376, 197] width 107 height 23
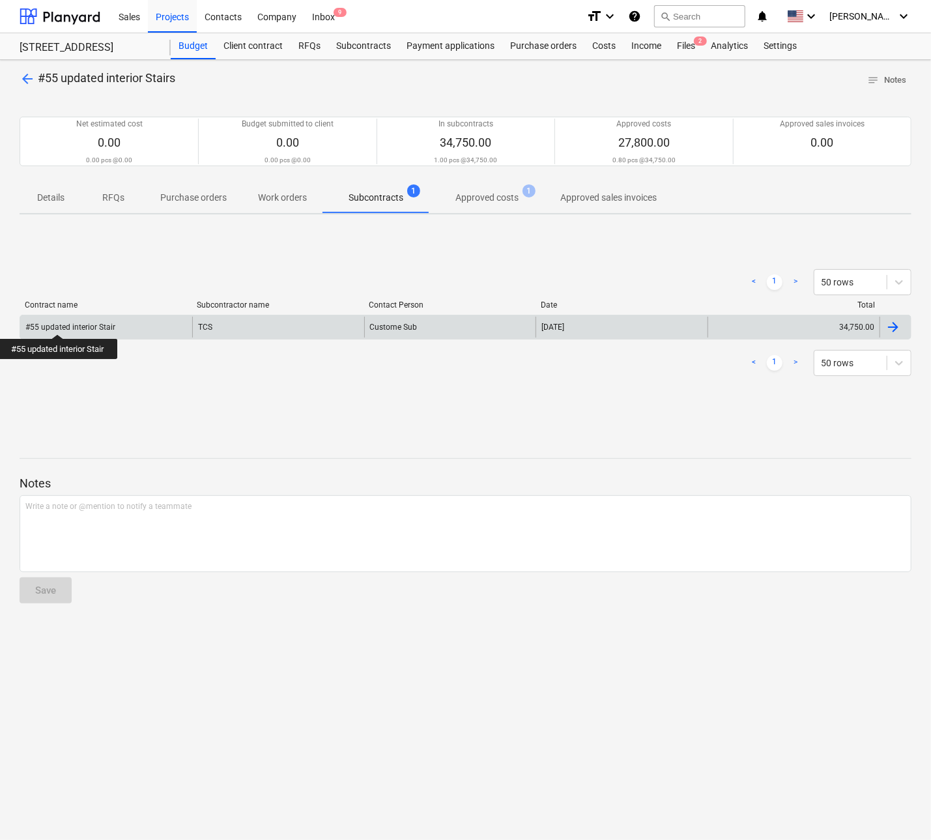
click at [60, 323] on div "#55 updated interior Stair" at bounding box center [70, 327] width 90 height 9
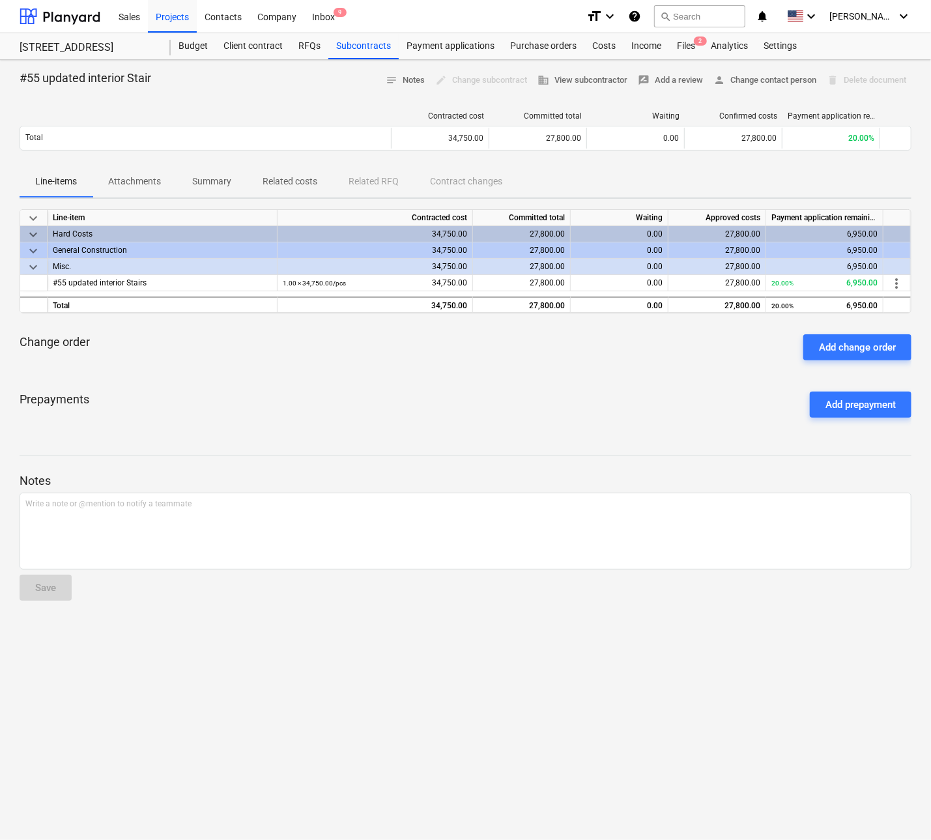
click at [136, 187] on p "Attachments" at bounding box center [134, 182] width 53 height 14
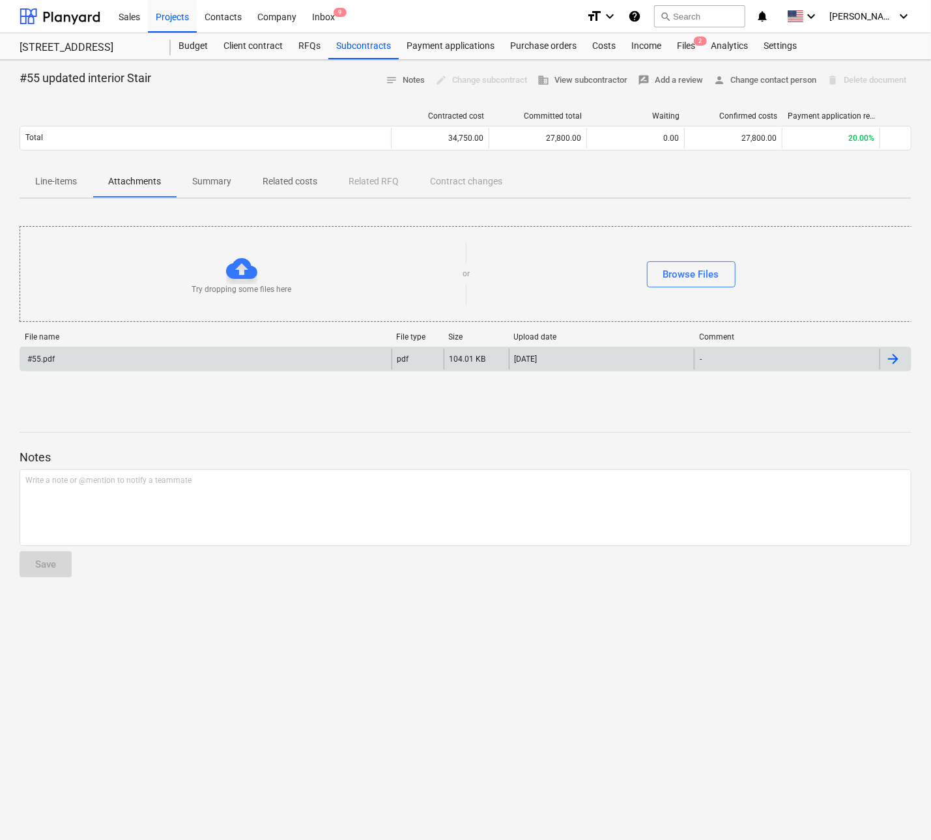
click at [94, 352] on div "#55.pdf" at bounding box center [205, 359] width 371 height 21
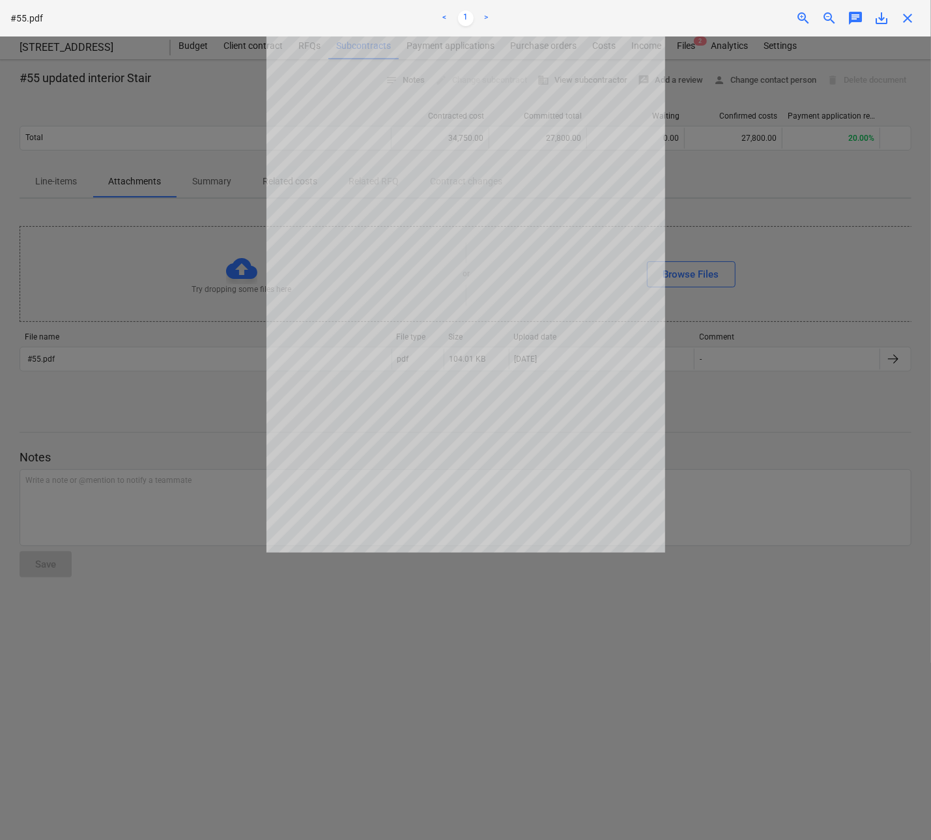
click at [785, 265] on div at bounding box center [465, 437] width 931 height 803
click at [785, 14] on span "close" at bounding box center [908, 18] width 16 height 16
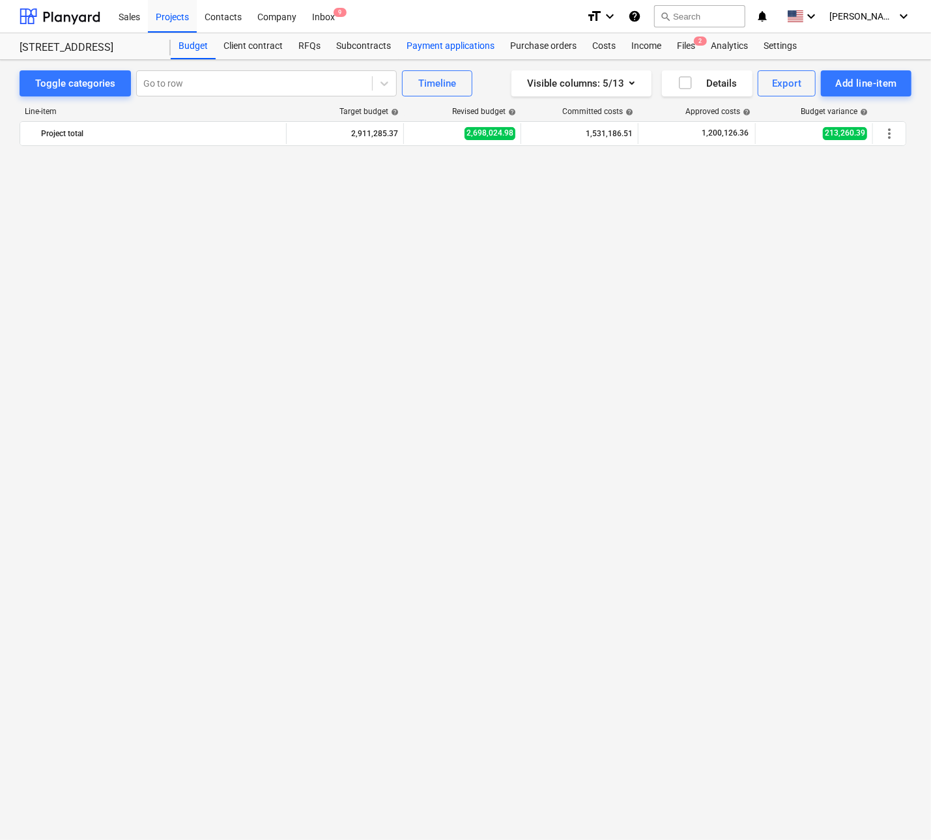
scroll to position [1300, 0]
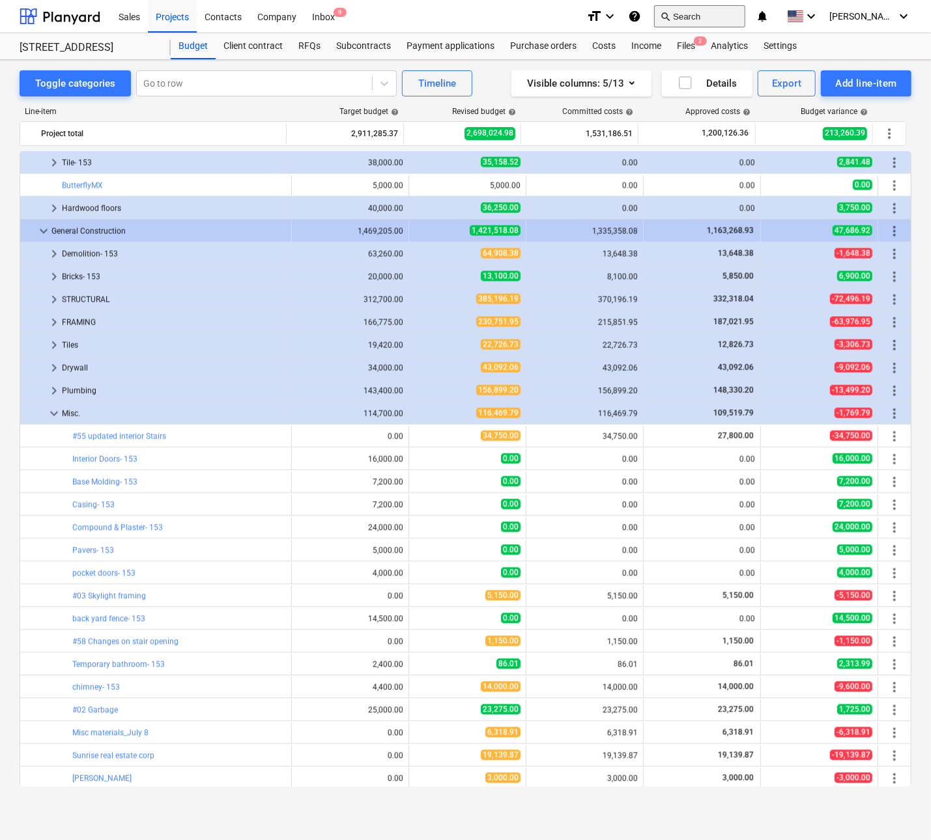
click at [705, 11] on button "search Search" at bounding box center [699, 16] width 91 height 22
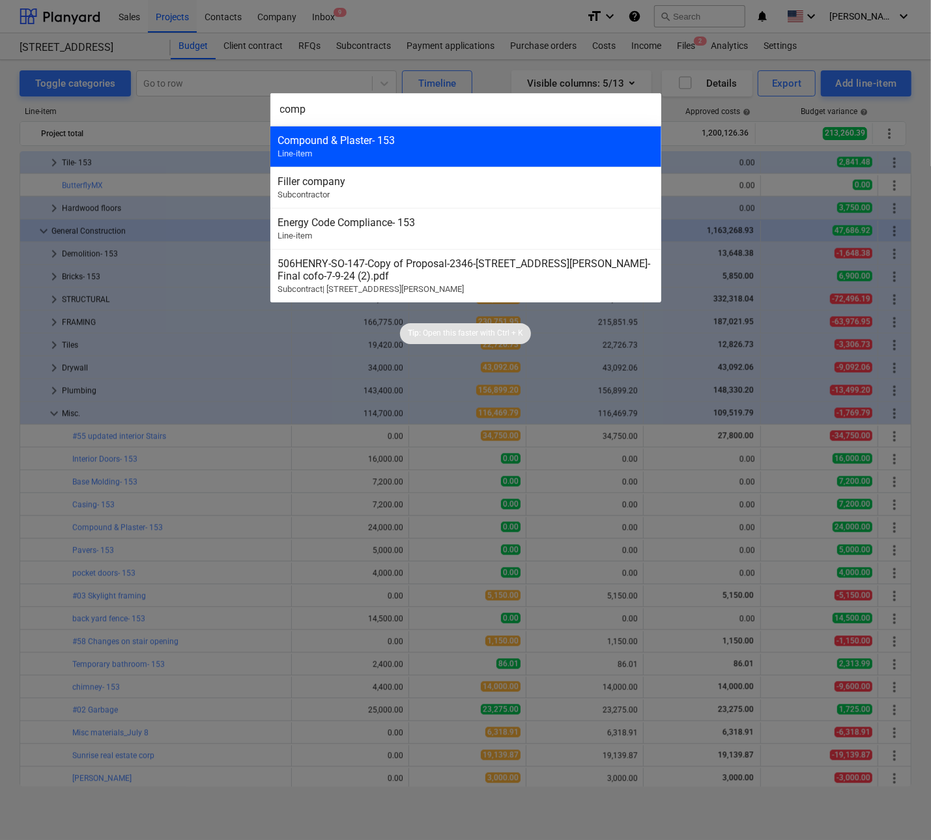
type input "comp"
click at [332, 143] on div "Compound & Plaster- 153" at bounding box center [465, 140] width 375 height 12
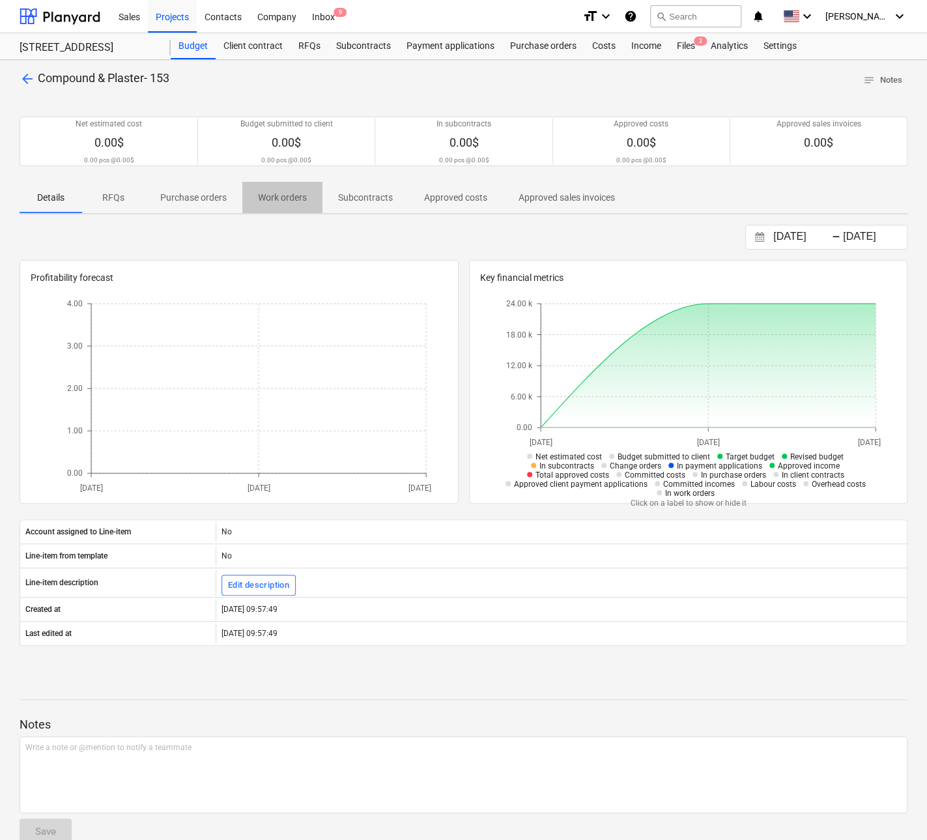
click at [284, 192] on p "Work orders" at bounding box center [282, 198] width 49 height 14
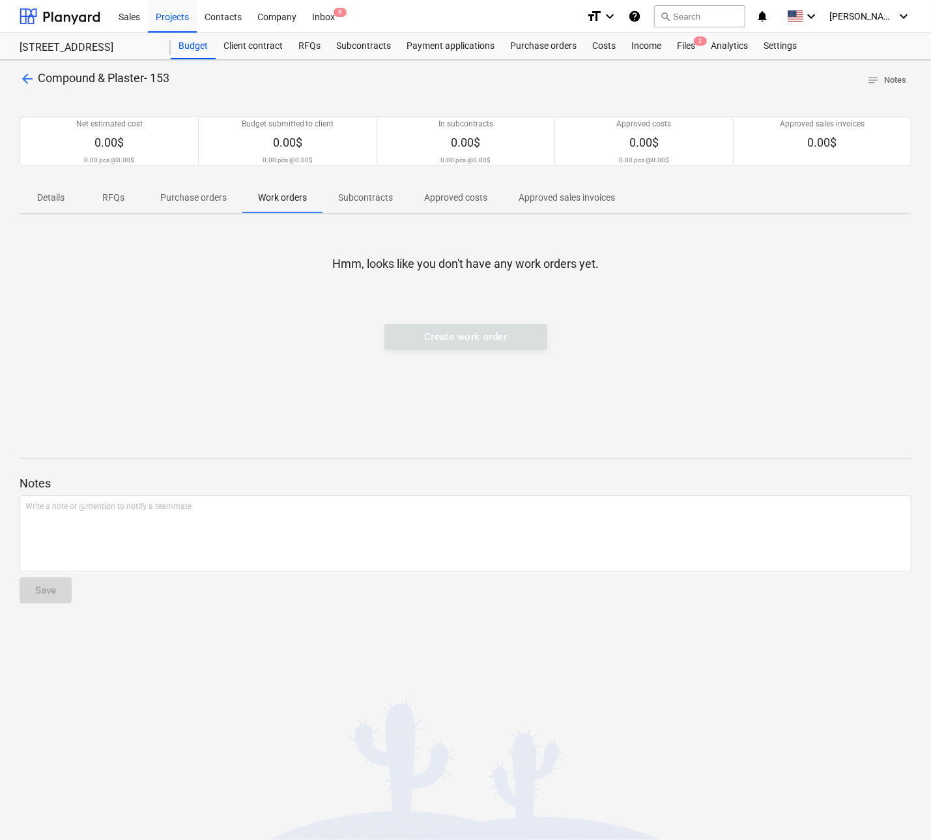
click at [375, 191] on p "Subcontracts" at bounding box center [365, 198] width 55 height 14
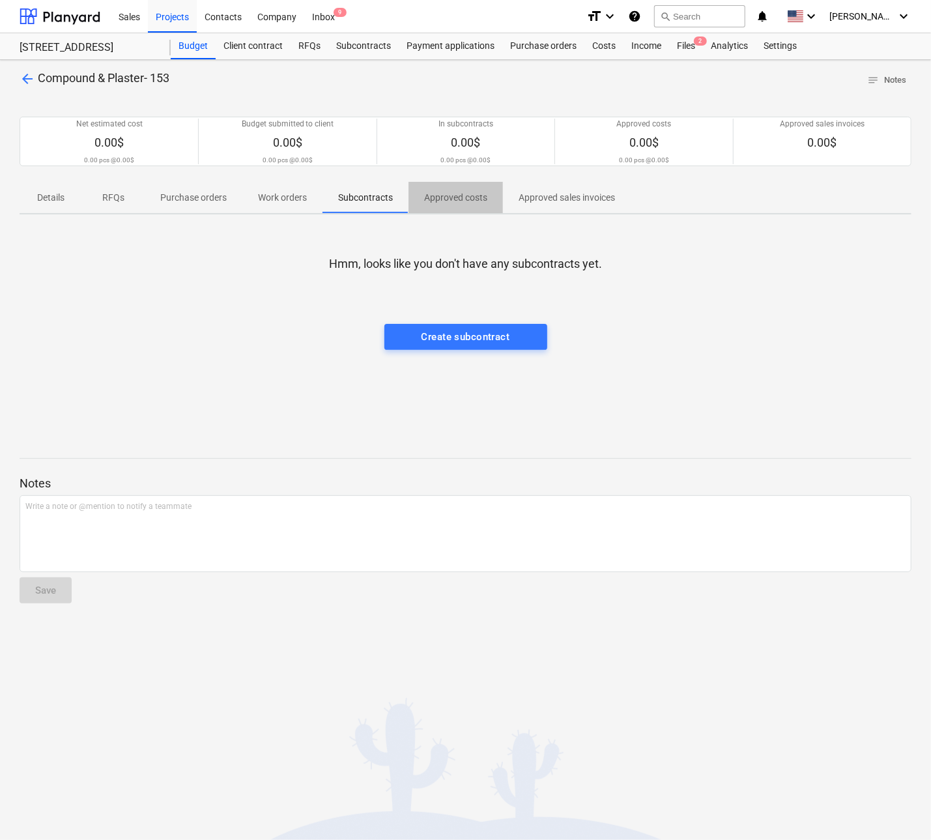
click at [445, 191] on p "Approved costs" at bounding box center [455, 198] width 63 height 14
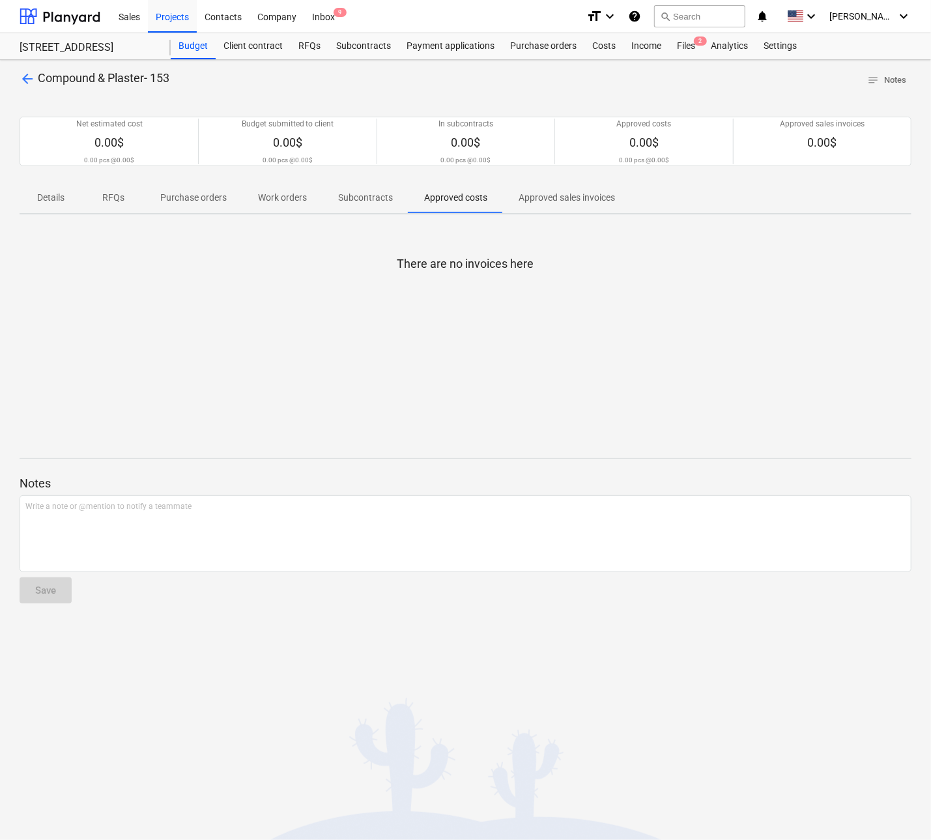
click at [181, 197] on p "Purchase orders" at bounding box center [193, 198] width 66 height 14
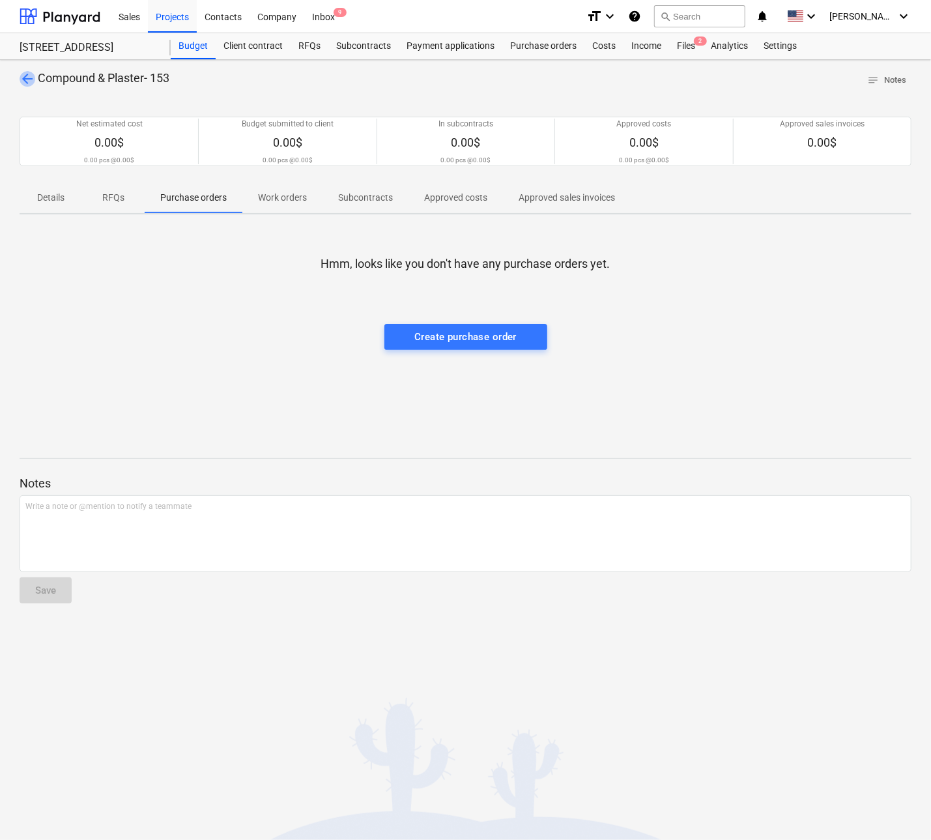
click at [28, 75] on span "arrow_back" at bounding box center [28, 79] width 16 height 16
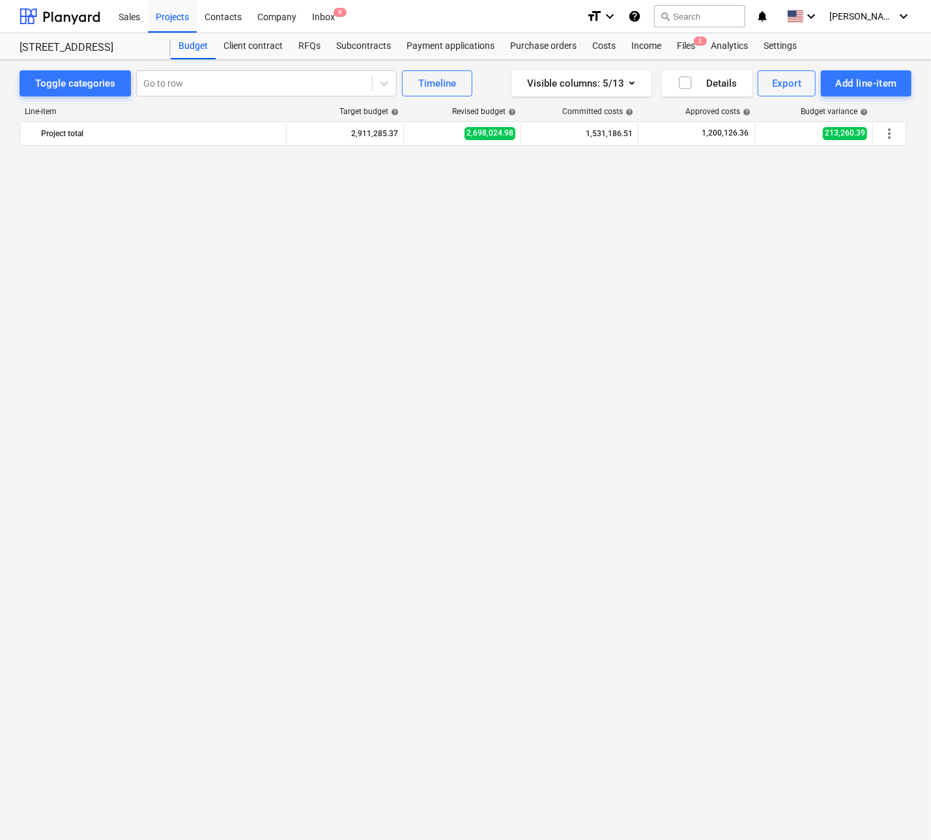
scroll to position [1300, 0]
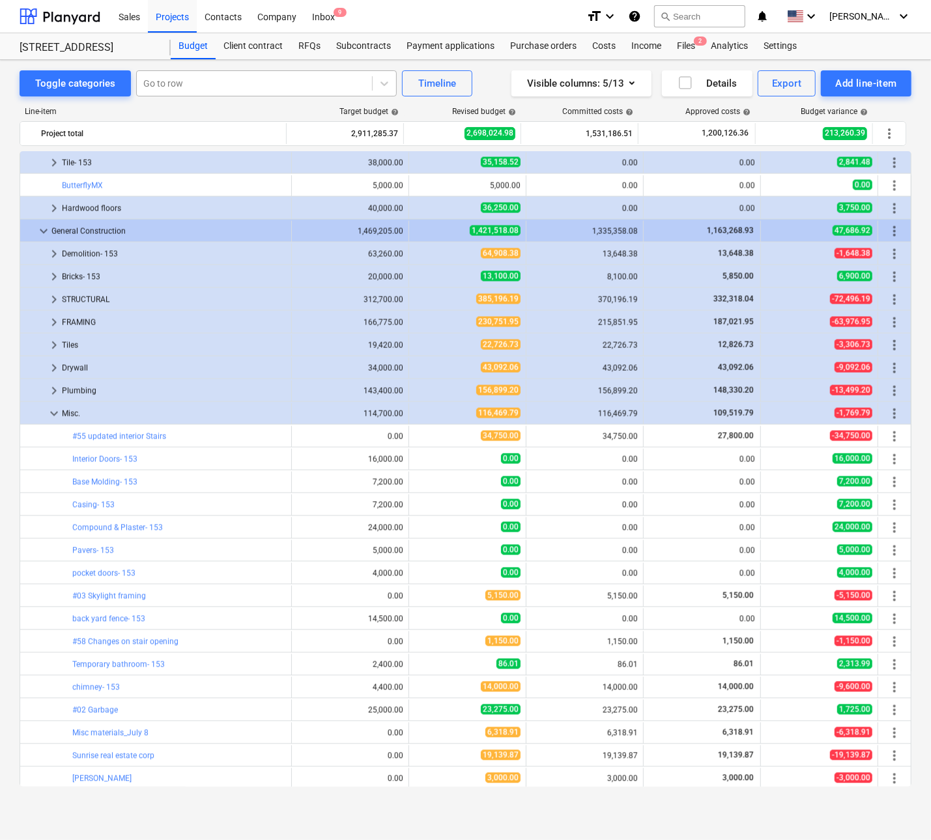
click at [231, 79] on div at bounding box center [254, 83] width 222 height 13
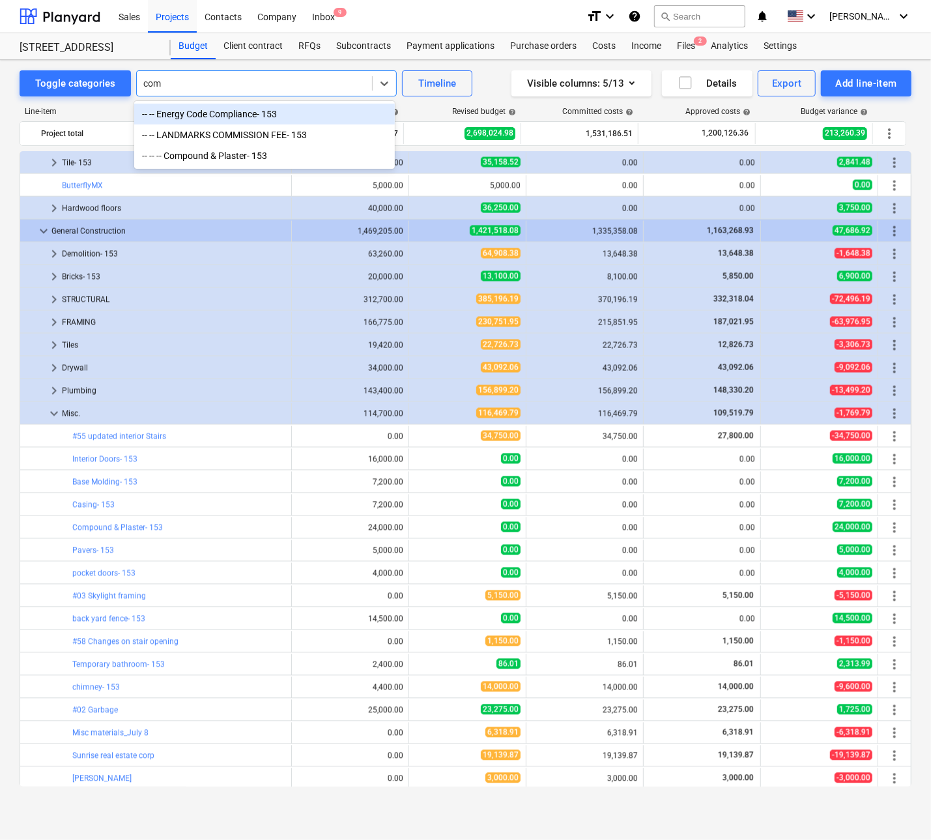
type input "comp"
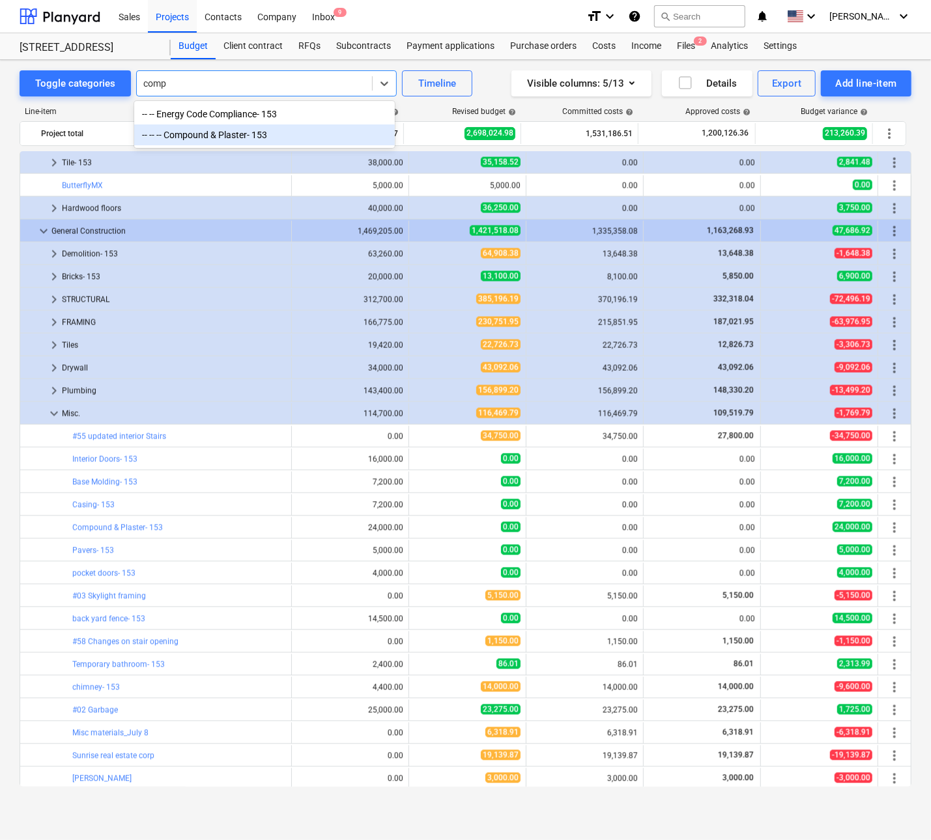
click at [232, 132] on div "-- -- -- Compound & Plaster- 153" at bounding box center [264, 134] width 261 height 21
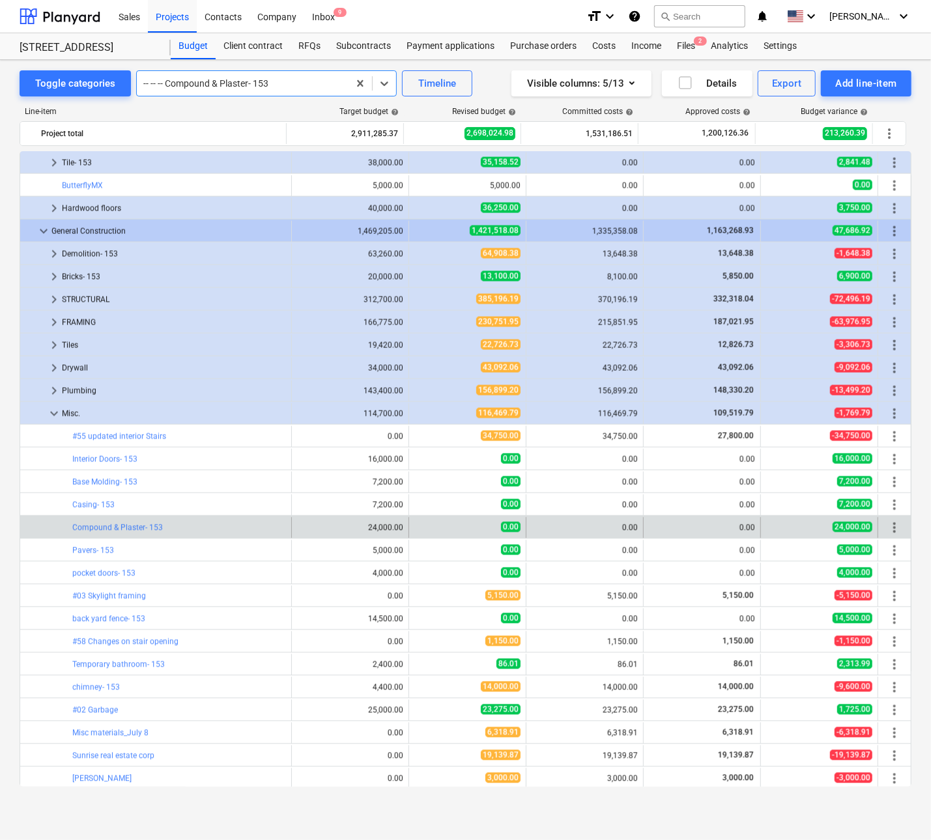
scroll to position [1665, 0]
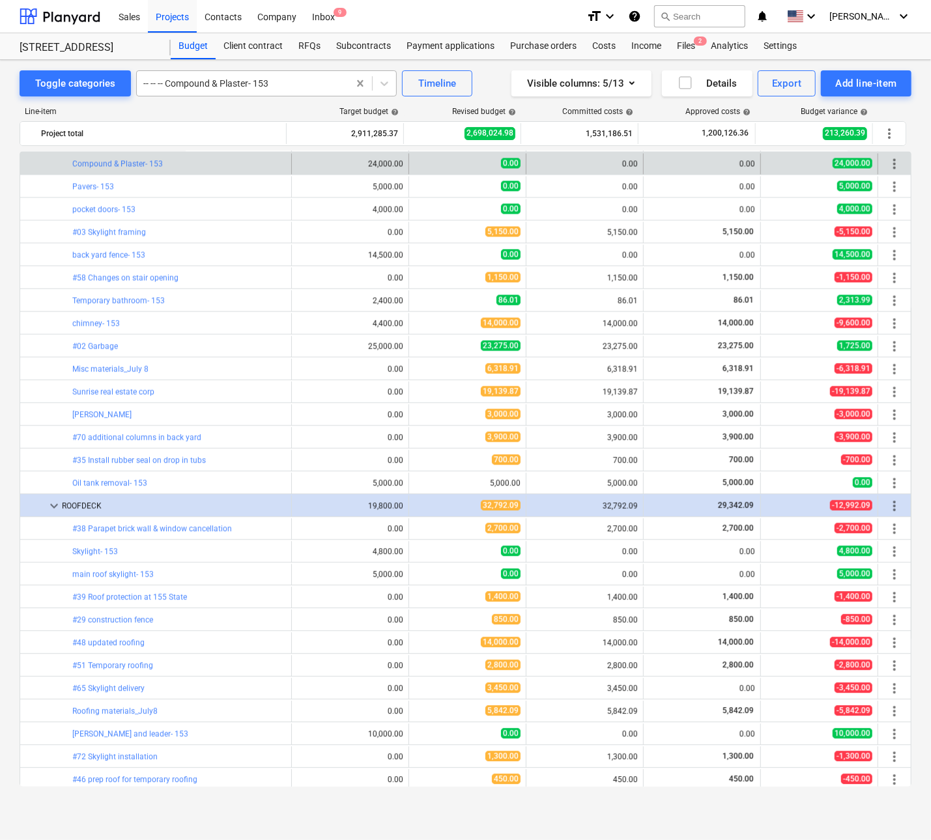
drag, startPoint x: 360, startPoint y: 83, endPoint x: 336, endPoint y: 84, distance: 23.5
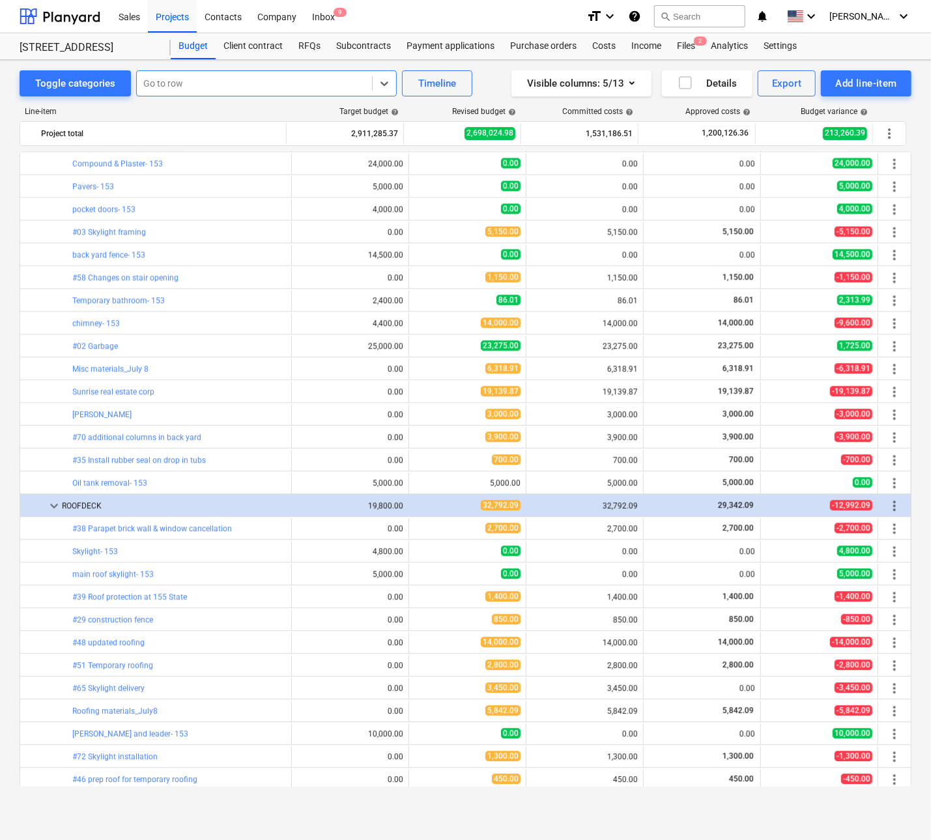
type input "c"
click at [323, 84] on div "a" at bounding box center [254, 83] width 222 height 13
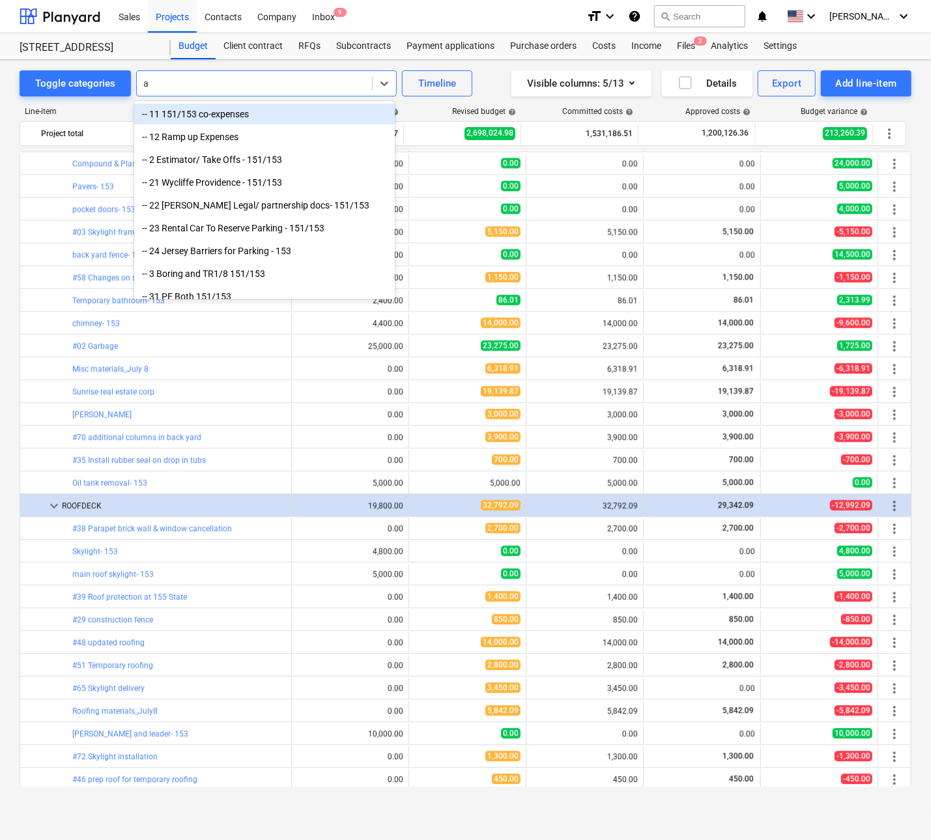
type input "as"
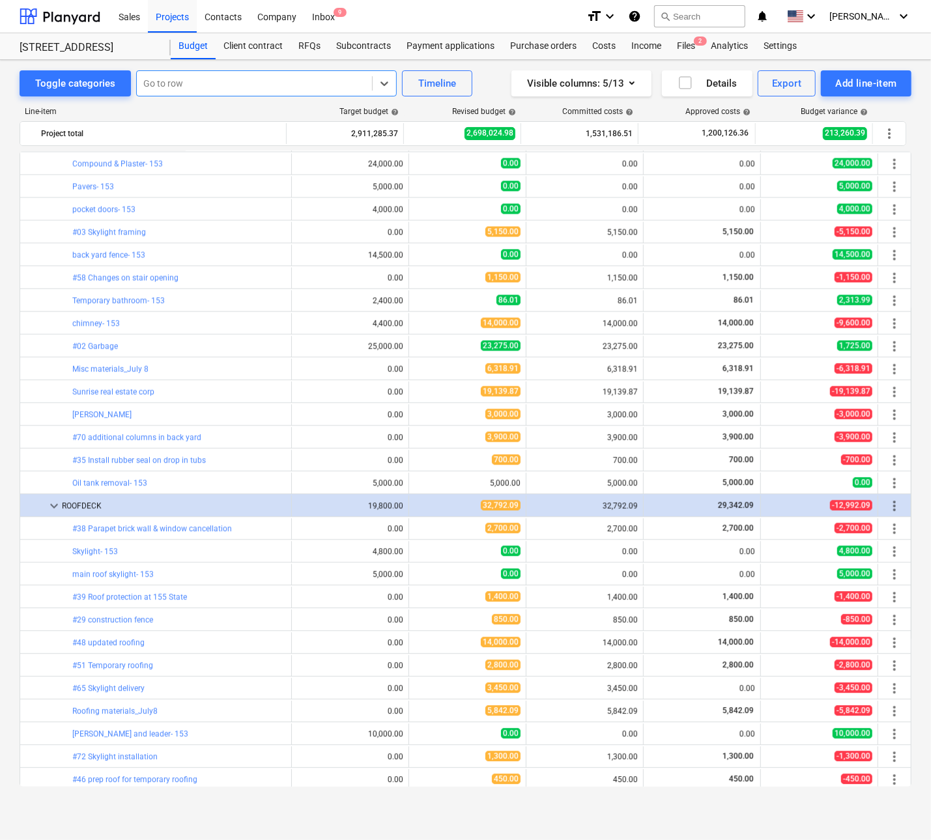
drag, startPoint x: 323, startPoint y: 84, endPoint x: 202, endPoint y: 94, distance: 121.0
click at [202, 94] on div "Go to row" at bounding box center [266, 83] width 261 height 26
type input "case"
drag, startPoint x: 208, startPoint y: 87, endPoint x: 130, endPoint y: 89, distance: 78.9
click at [130, 89] on div "Toggle categories All selected options have been cleared. Select is focused ,ty…" at bounding box center [246, 83] width 453 height 26
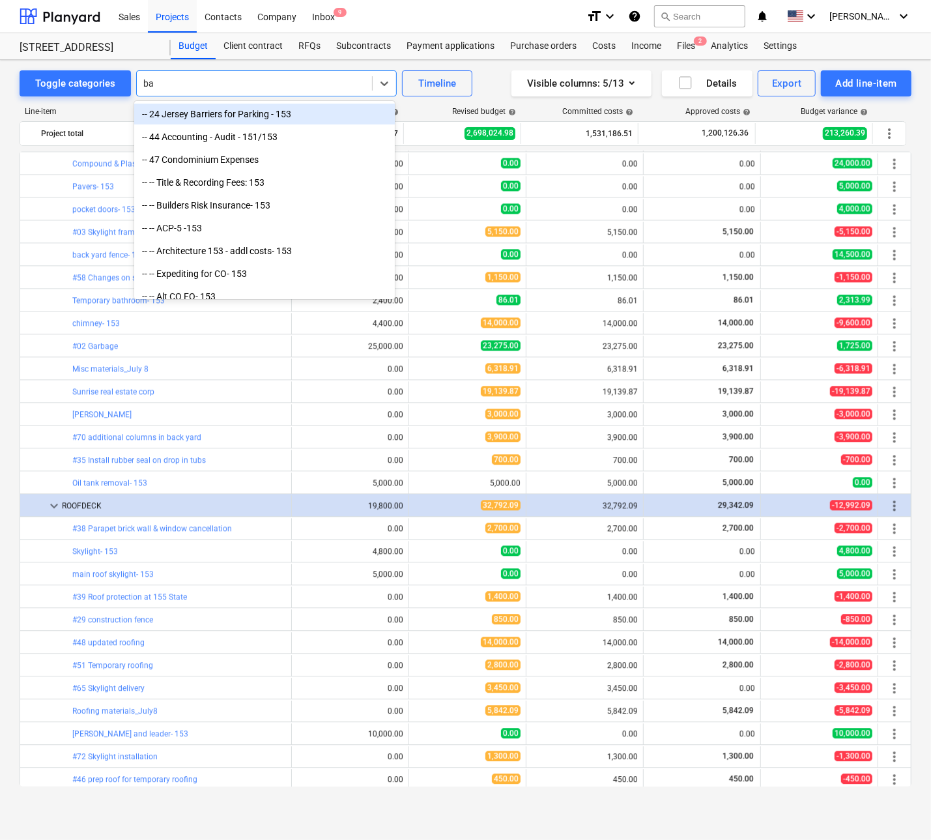
type input "bas"
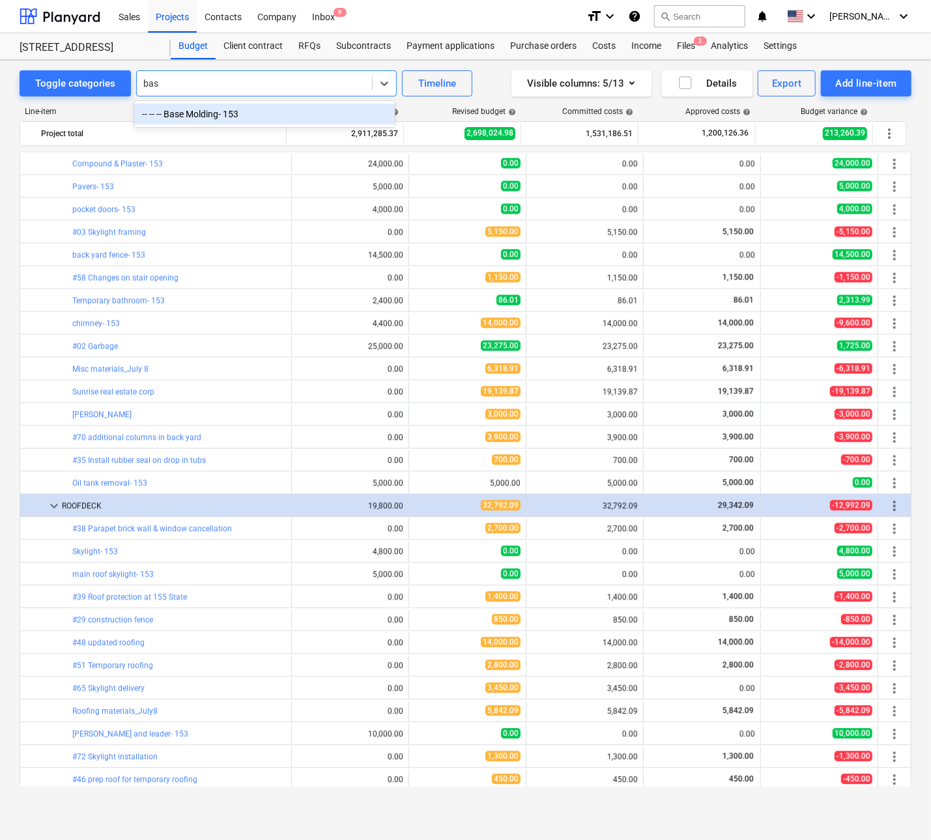
click at [190, 110] on div "-- -- -- Base Molding- 153" at bounding box center [264, 114] width 261 height 21
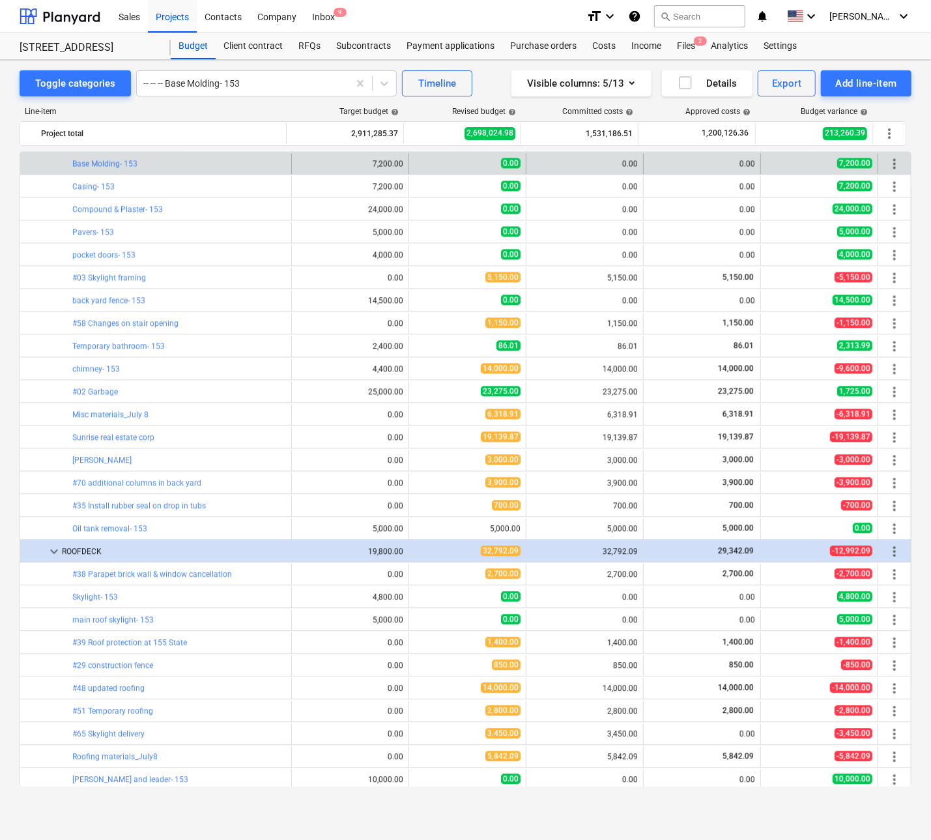
drag, startPoint x: 356, startPoint y: 81, endPoint x: 337, endPoint y: 85, distance: 19.2
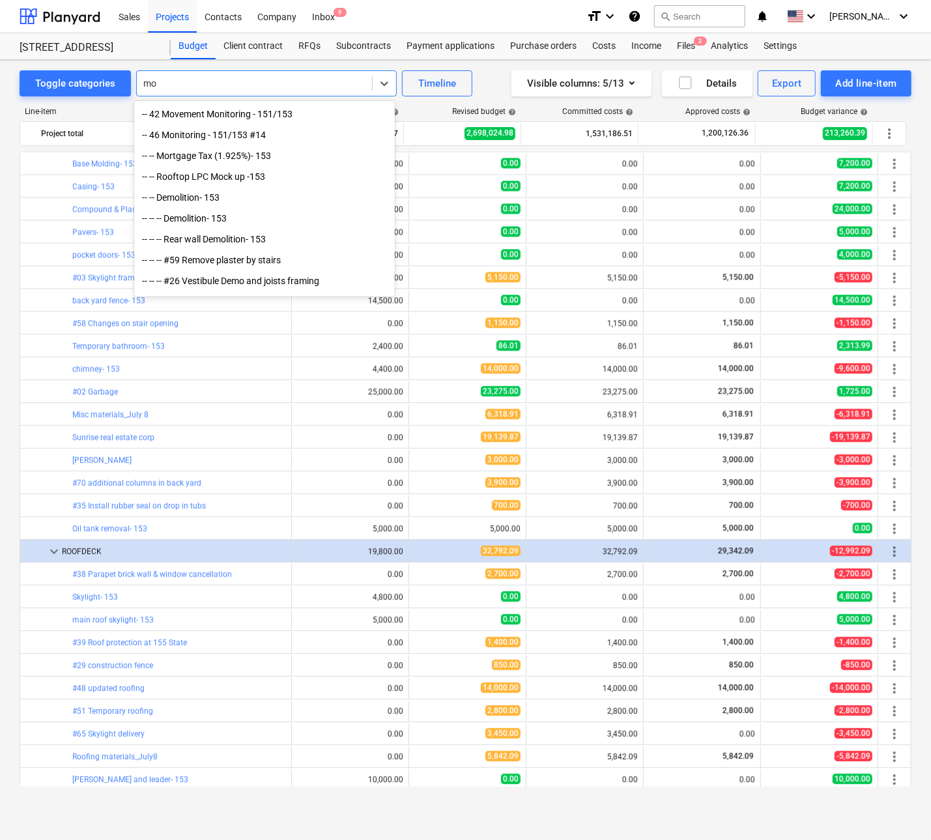
type input "m"
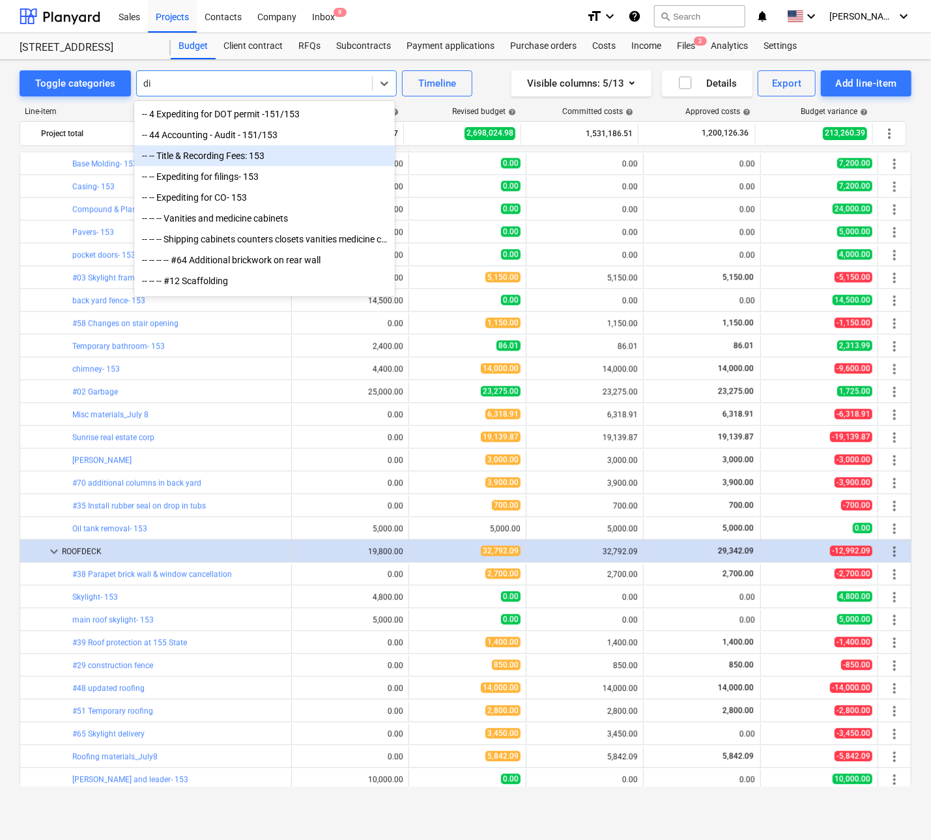
type input "d"
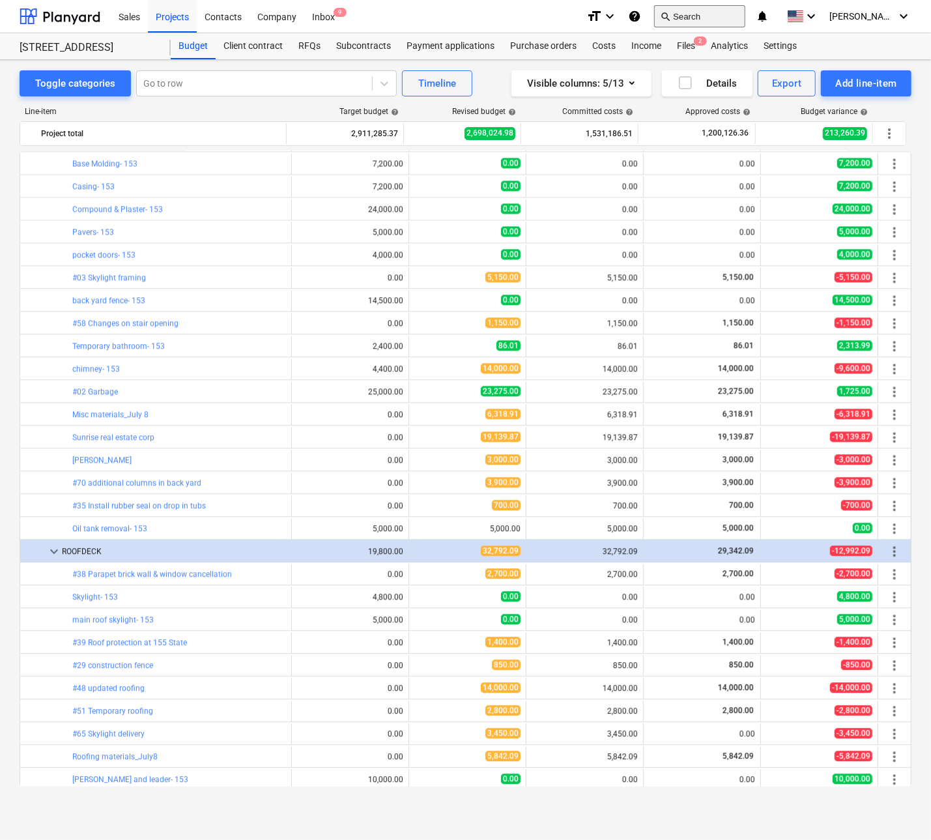
click at [708, 8] on button "search Search" at bounding box center [699, 16] width 91 height 22
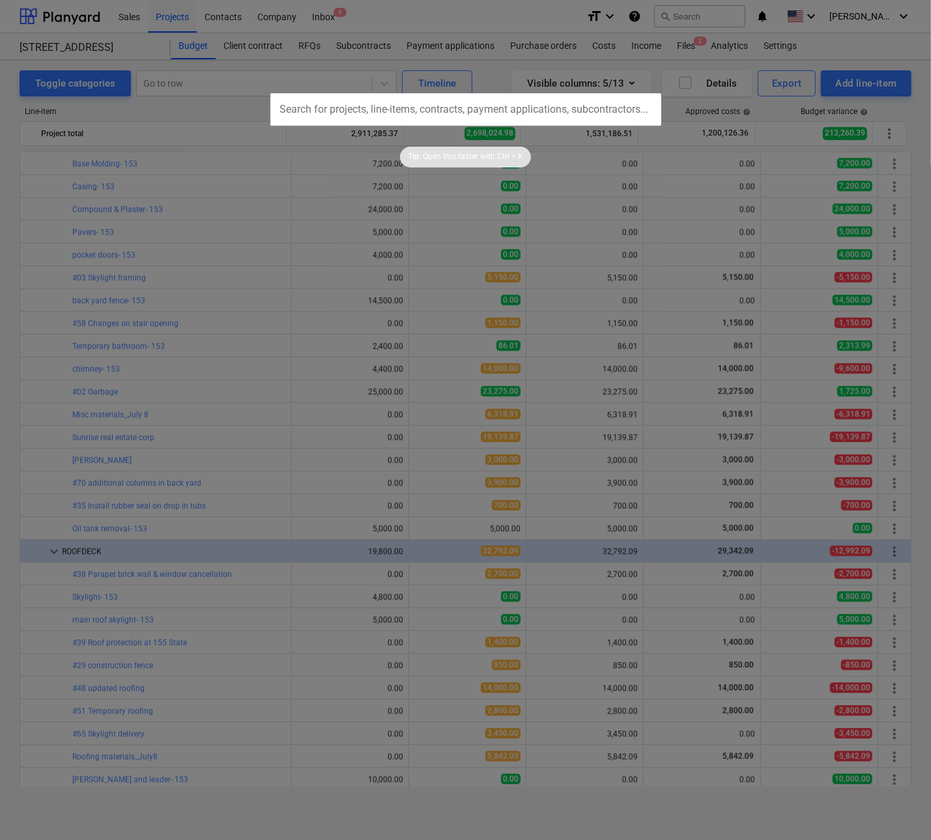
click at [358, 40] on div at bounding box center [465, 420] width 931 height 840
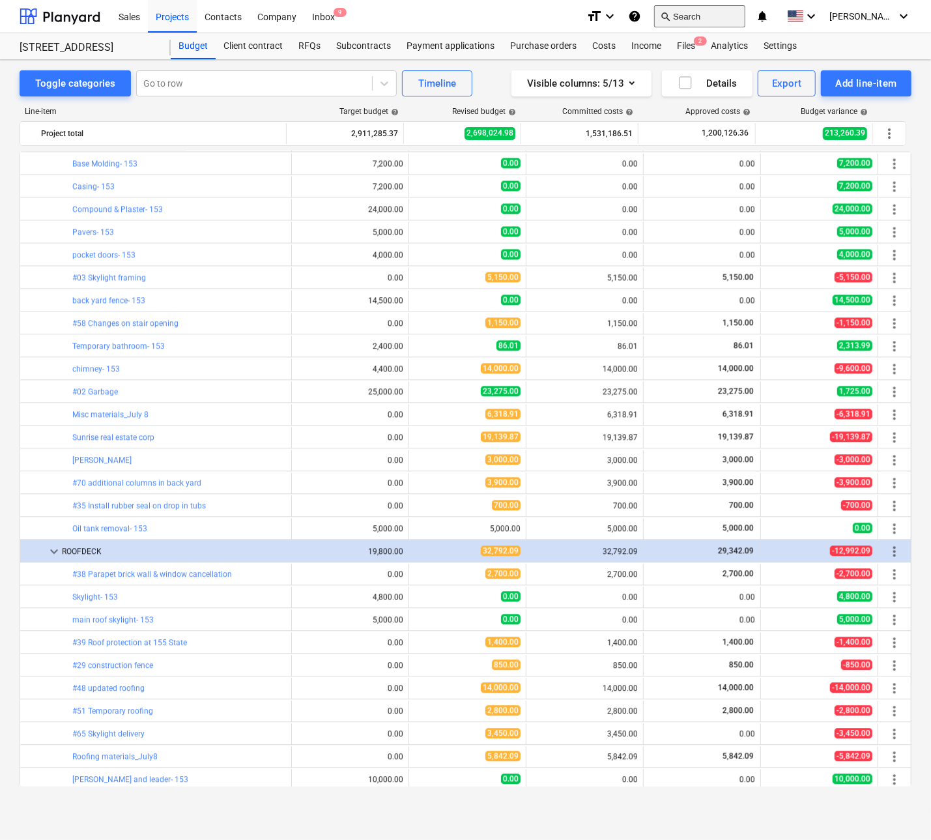
click at [728, 15] on button "search Search" at bounding box center [699, 16] width 91 height 22
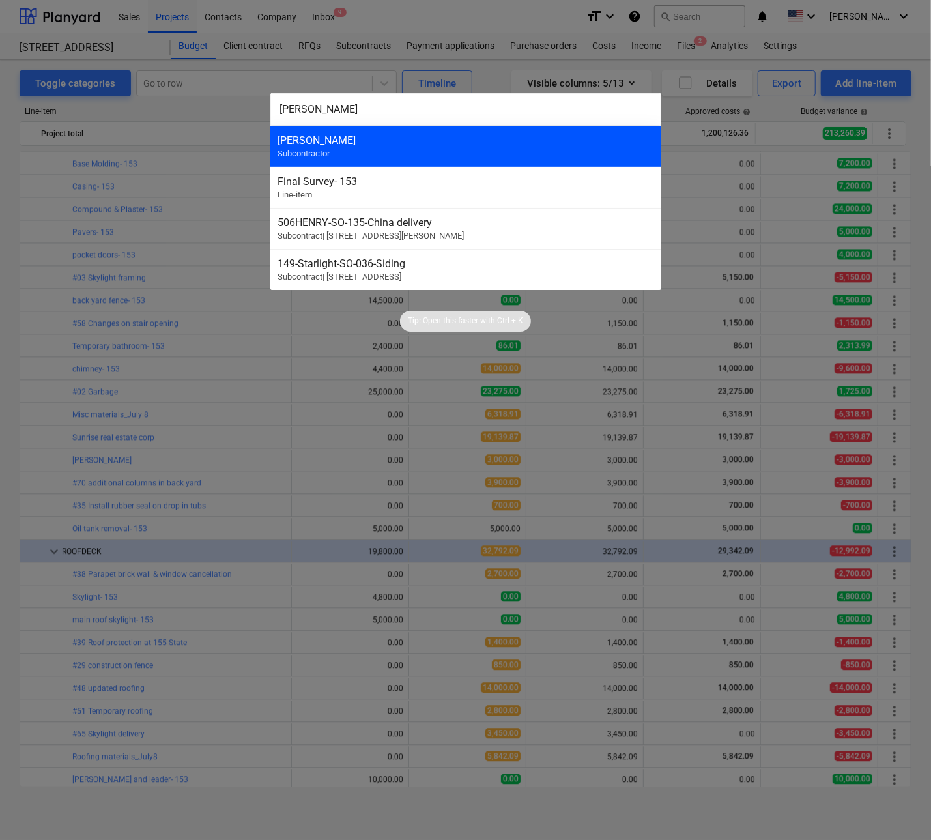
type input "[PERSON_NAME]"
click at [346, 145] on div "[PERSON_NAME]" at bounding box center [465, 140] width 375 height 12
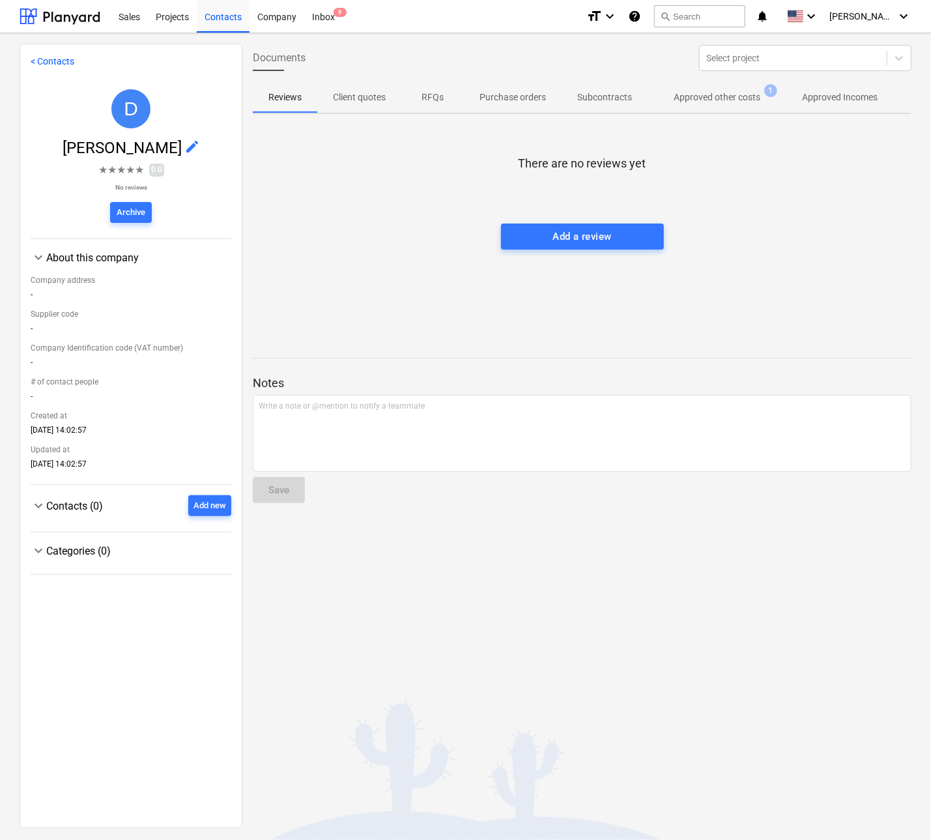
click at [737, 94] on p "Approved other costs" at bounding box center [717, 98] width 87 height 14
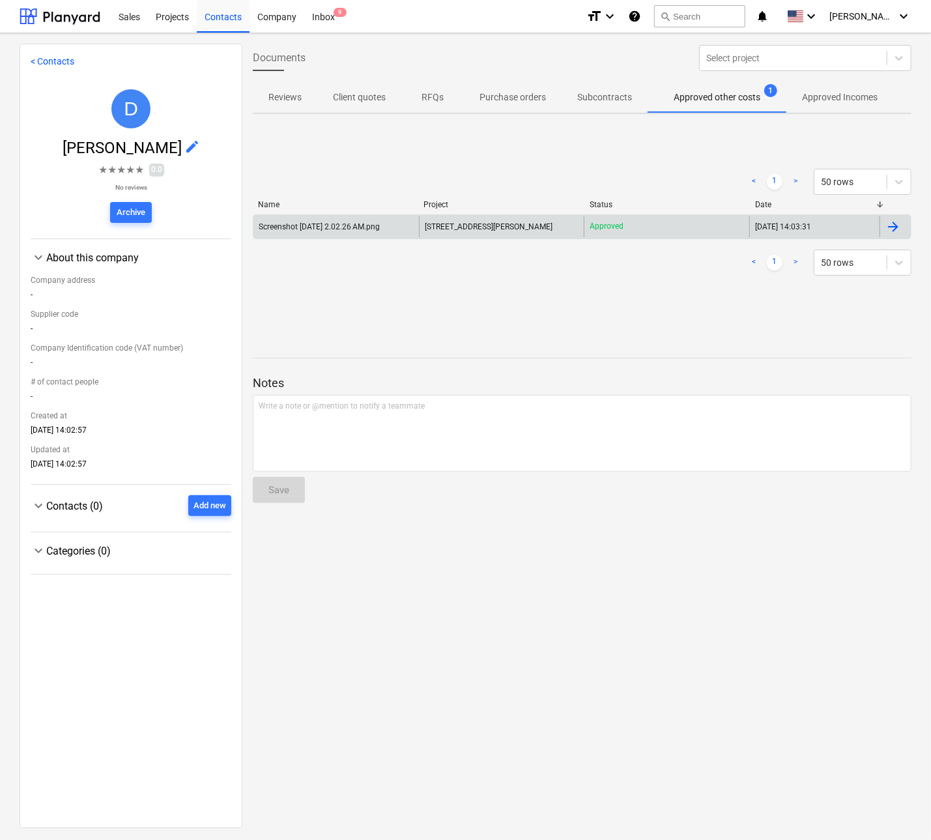
click at [324, 222] on div "Screenshot [DATE] 2.02.26 AM.png" at bounding box center [319, 226] width 121 height 9
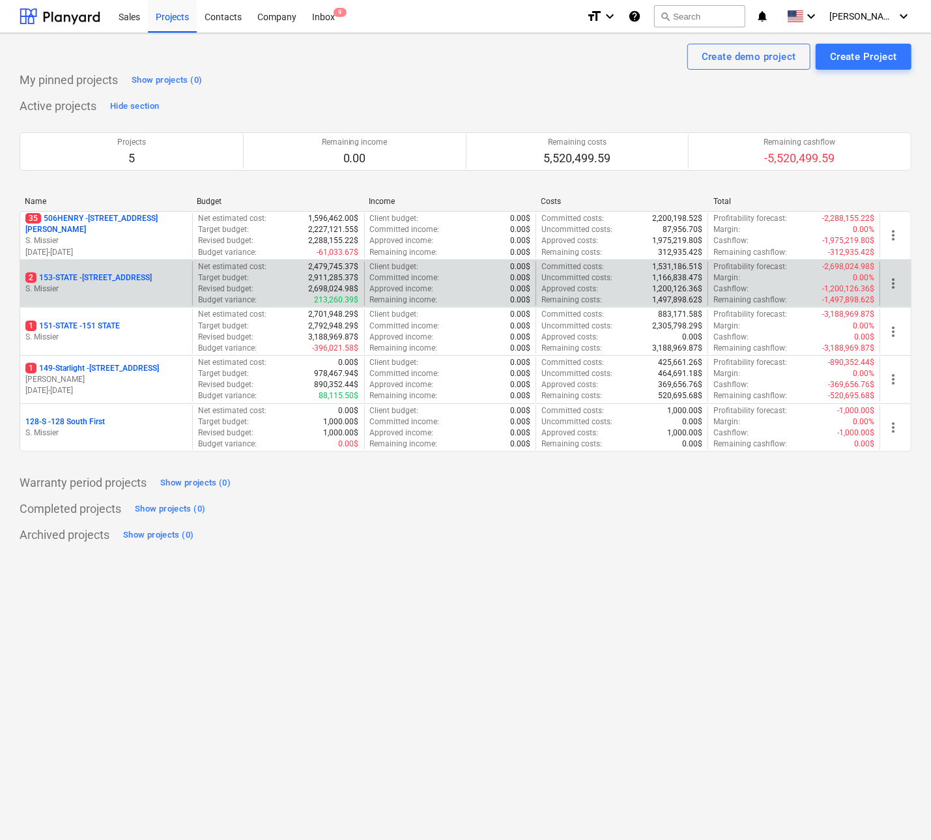
click at [74, 279] on p "2 153-STATE - 153 STATE ST" at bounding box center [88, 277] width 126 height 11
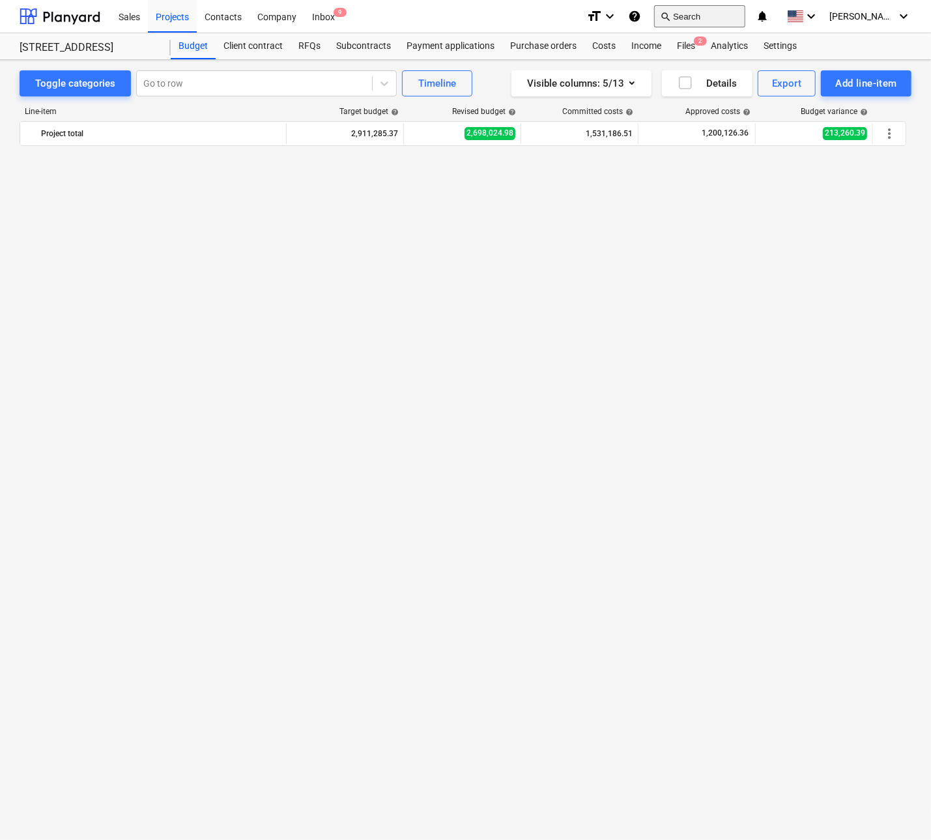
scroll to position [1619, 0]
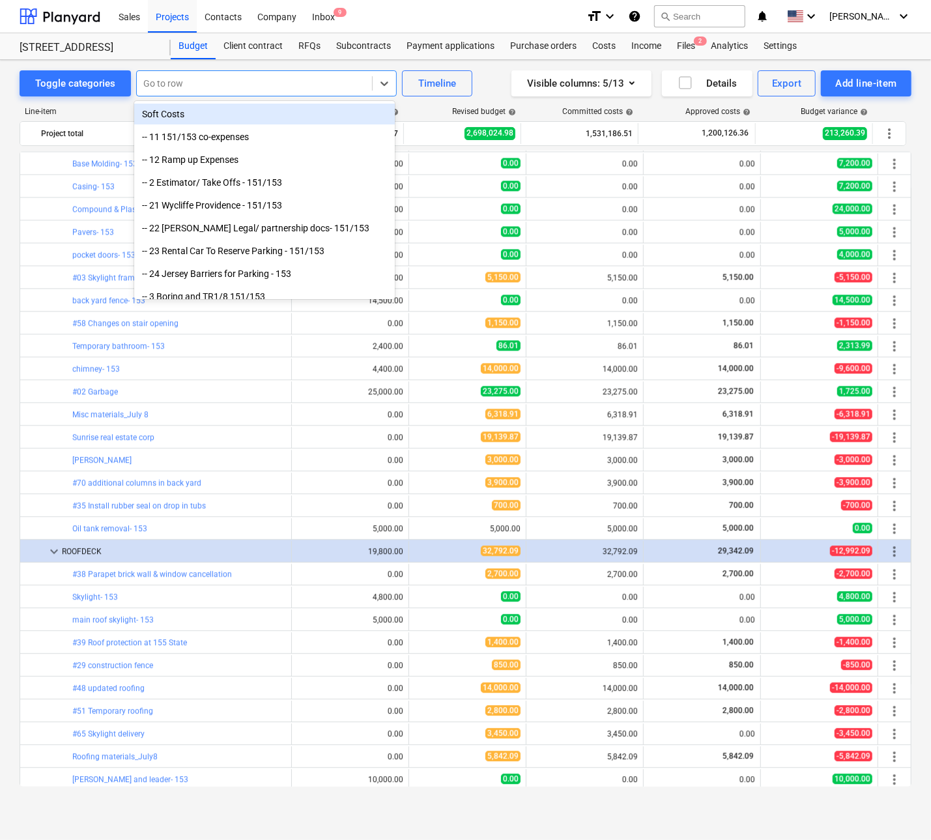
click at [210, 84] on div at bounding box center [254, 83] width 222 height 13
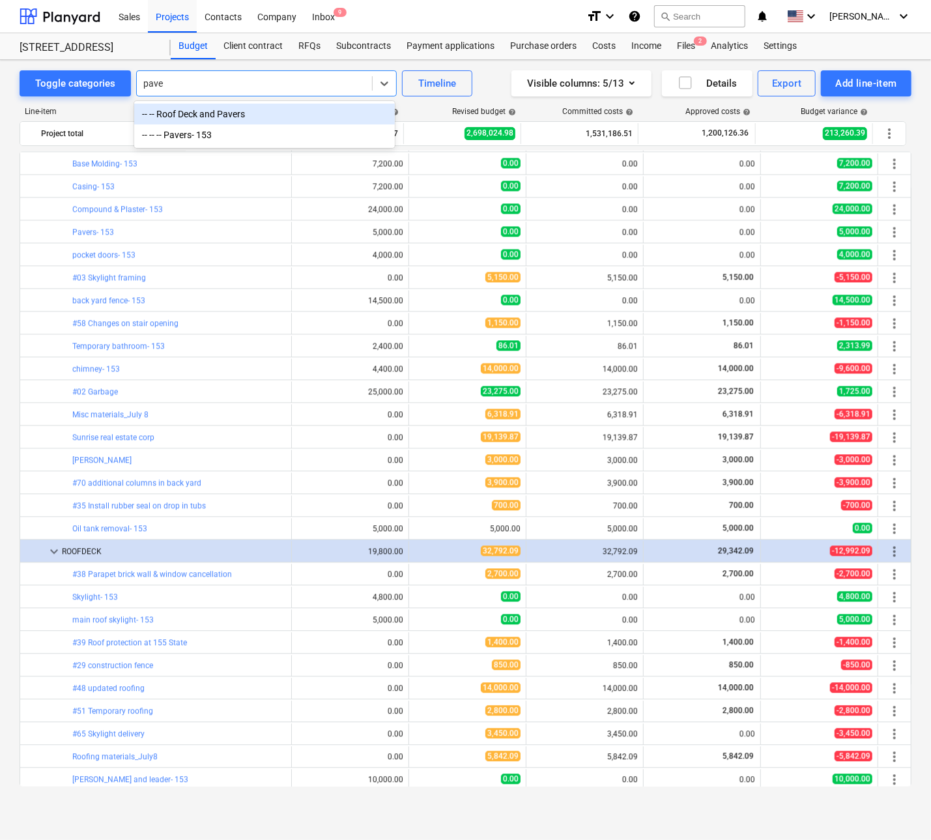
type input "paver"
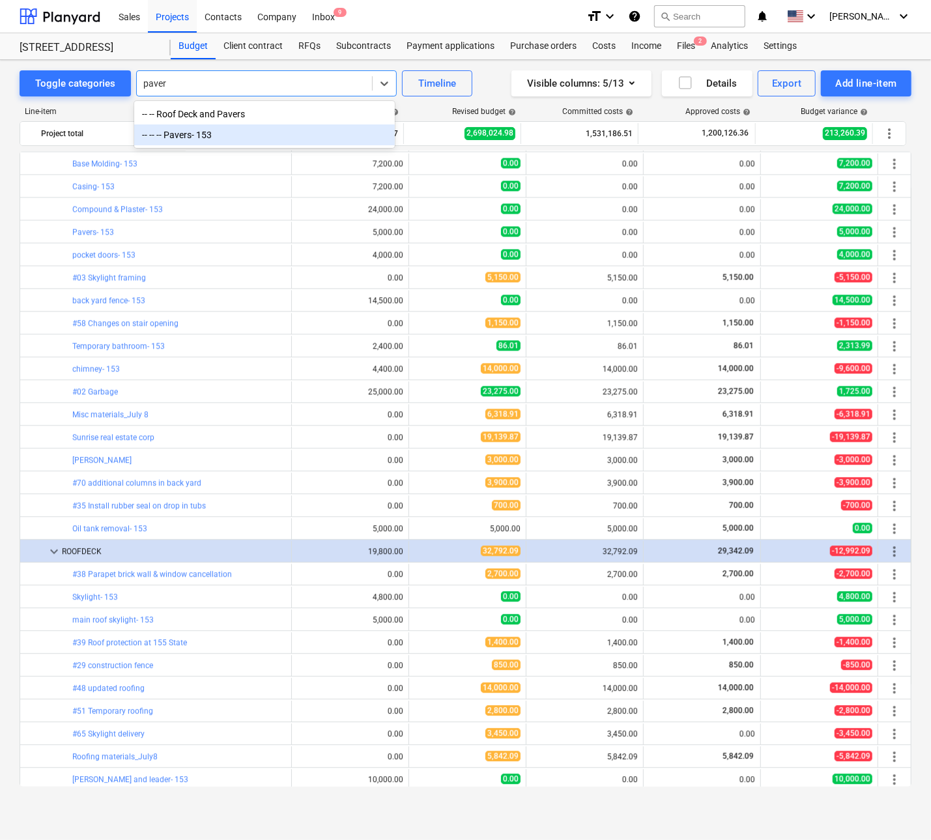
click at [194, 133] on div "-- -- -- Pavers- 153" at bounding box center [264, 134] width 261 height 21
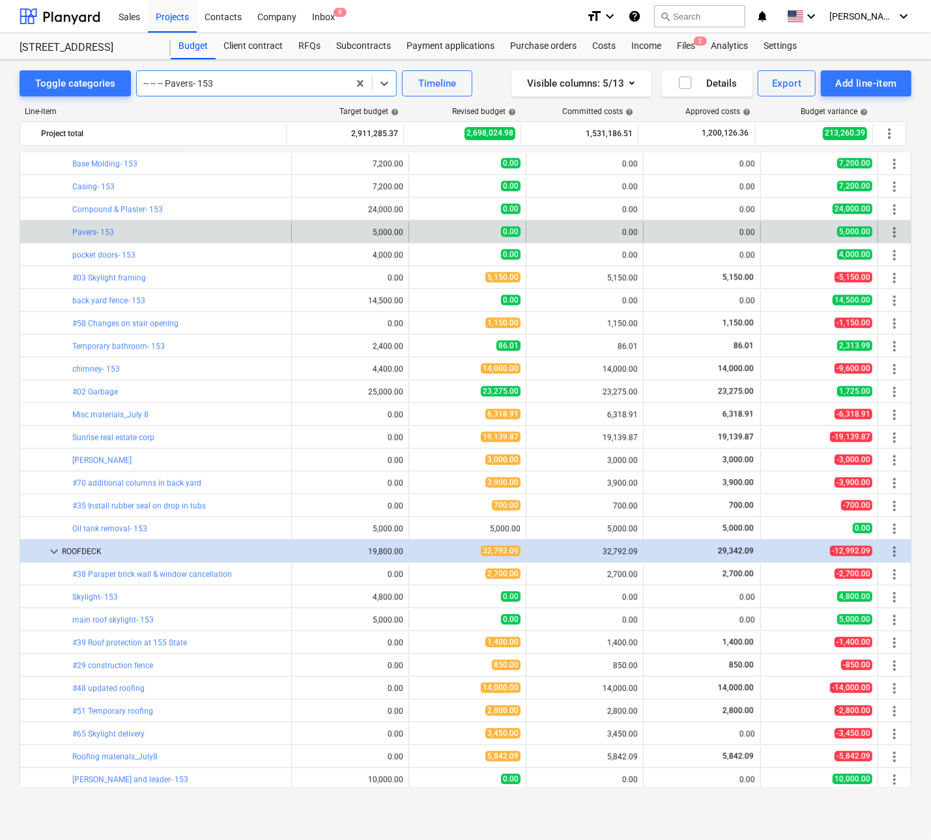
scroll to position [1687, 0]
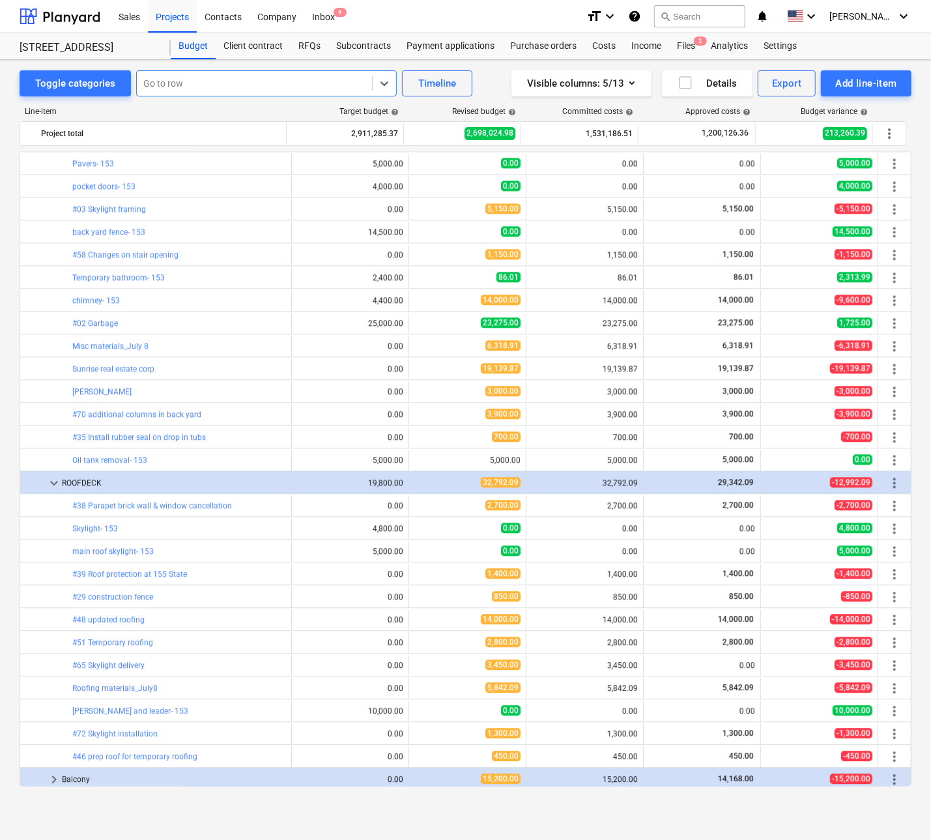
type input "pav"
click at [233, 112] on div "-- -- Roof Deck and Pavers" at bounding box center [264, 114] width 261 height 21
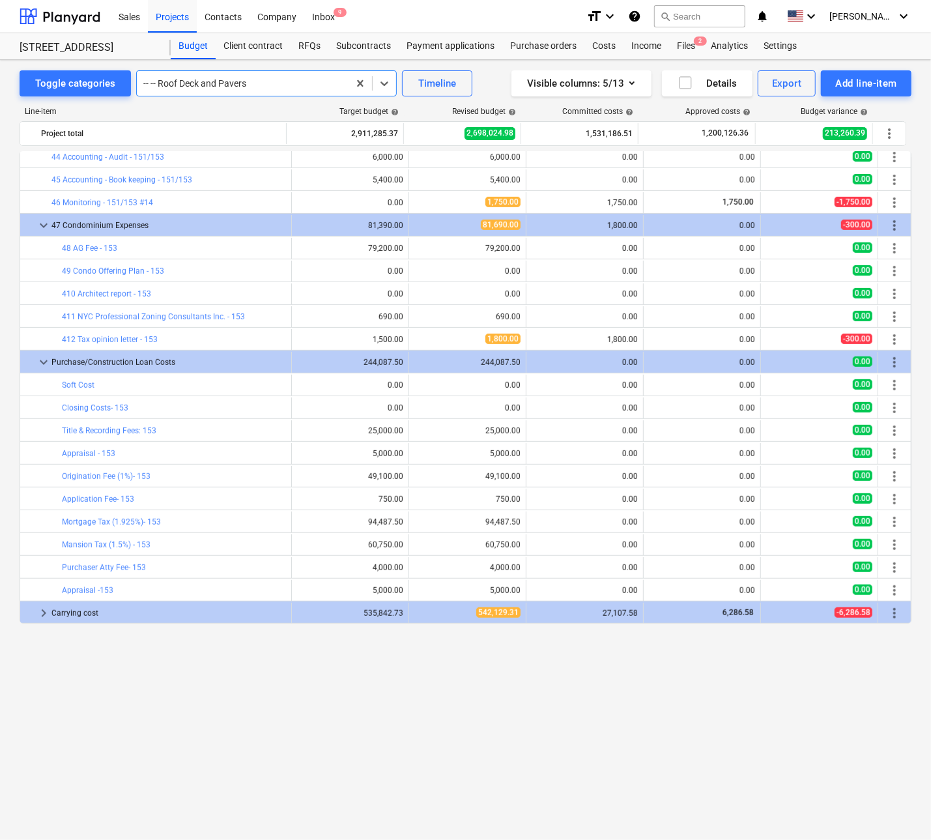
scroll to position [130, 0]
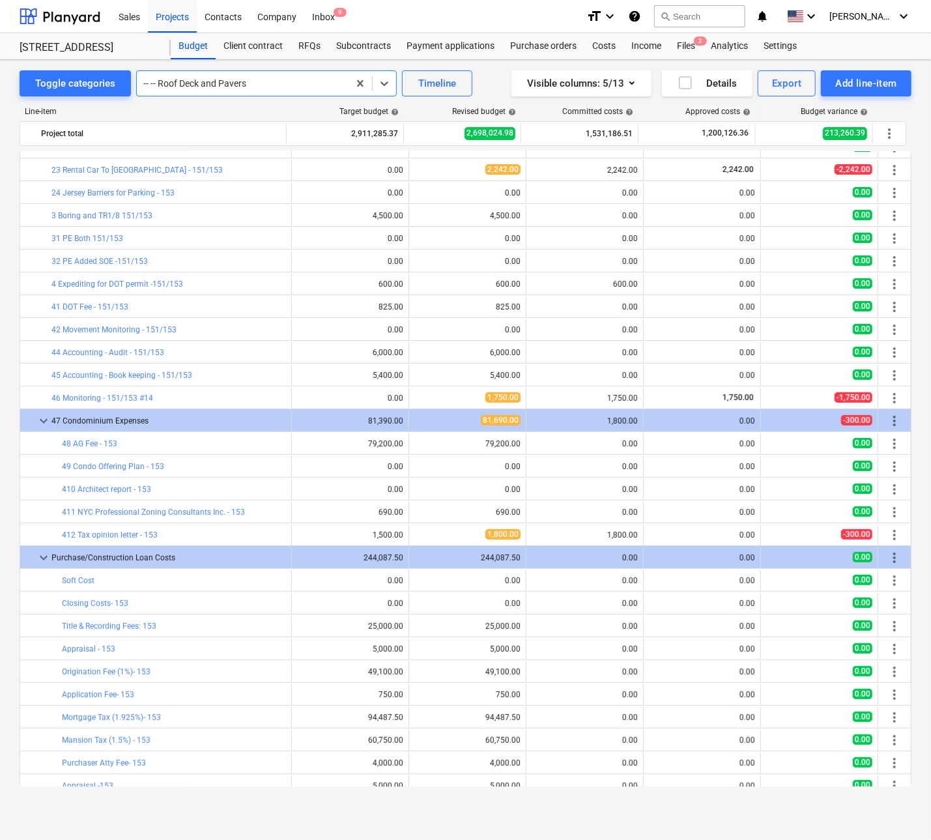
click at [248, 81] on div at bounding box center [242, 83] width 199 height 13
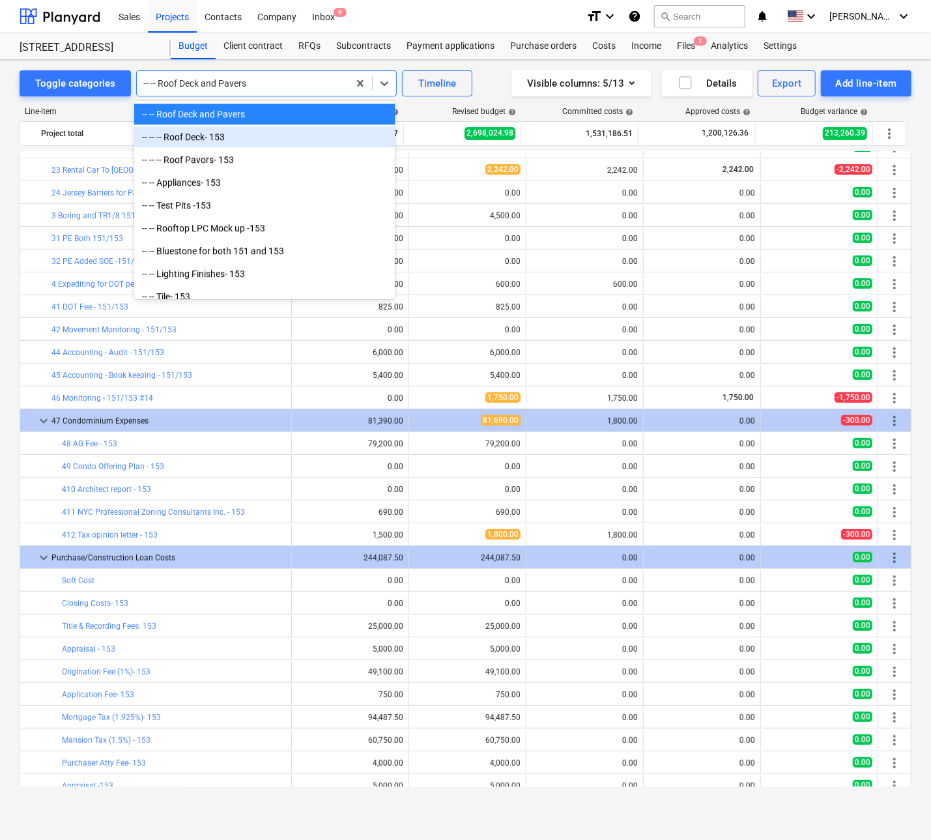
click at [202, 133] on div "-- -- -- Roof Deck- 153" at bounding box center [264, 136] width 261 height 21
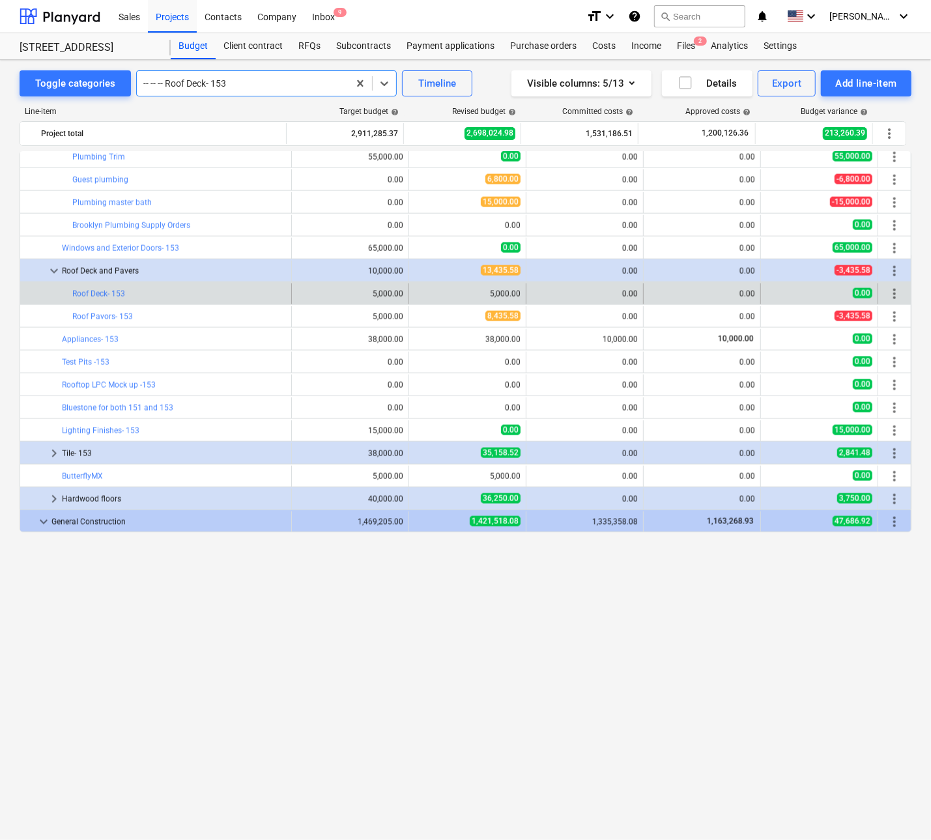
scroll to position [730, 0]
